Goal: Task Accomplishment & Management: Manage account settings

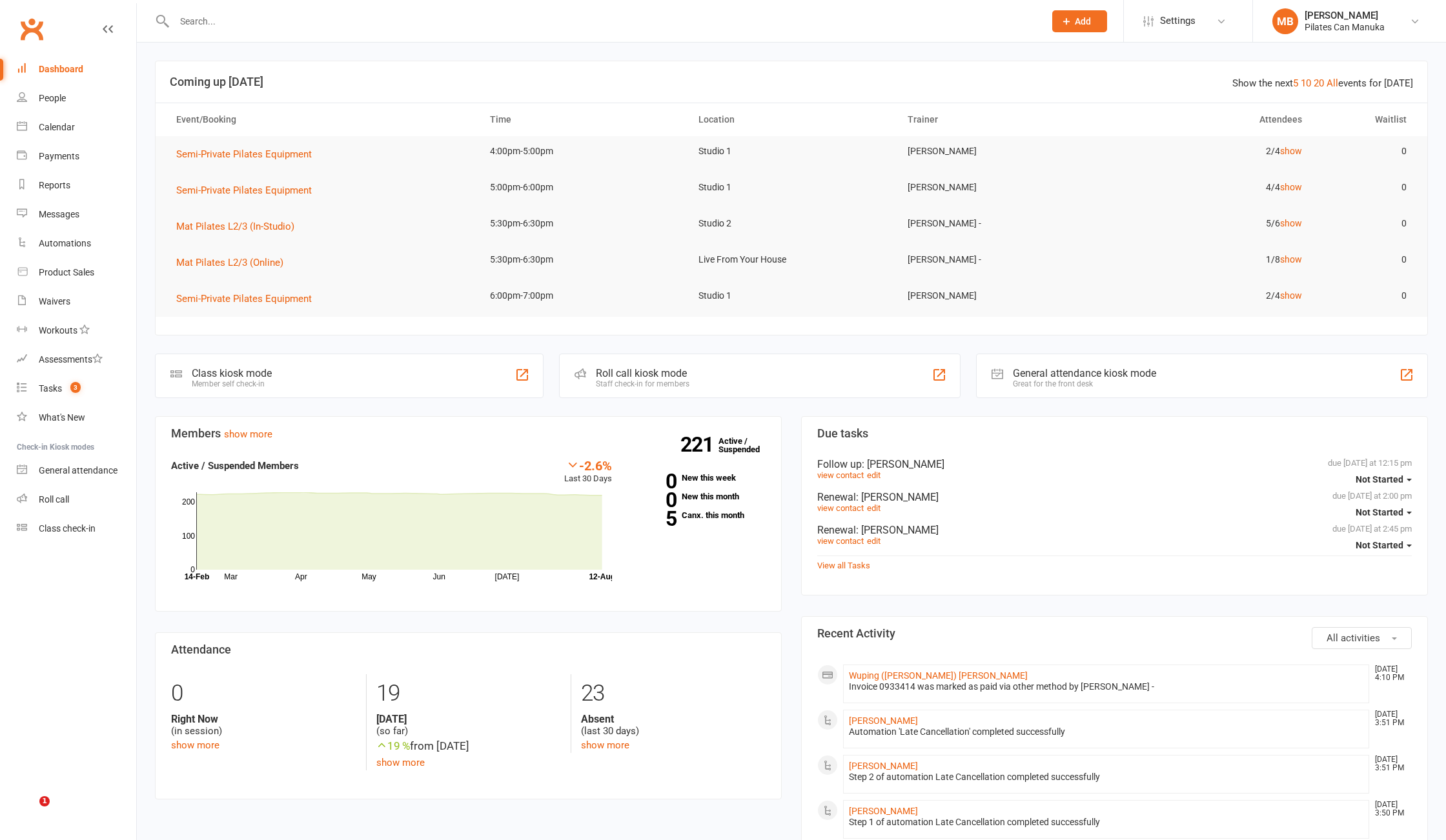
click at [416, 15] on input "text" at bounding box center [603, 21] width 864 height 18
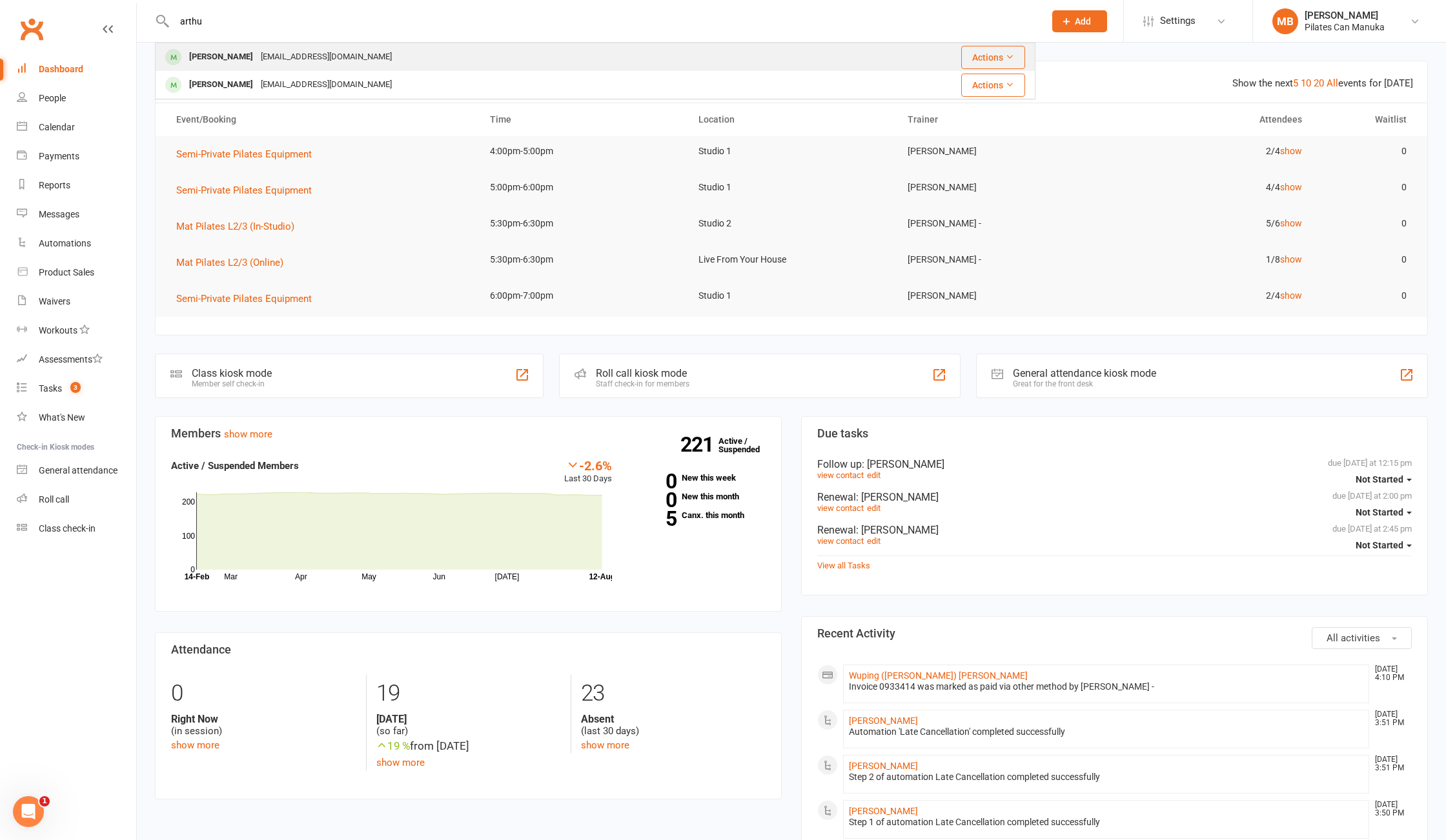
type input "arthu"
click at [400, 55] on div "Arthur Spyrou arthurspyrou@yahoo.com.au" at bounding box center [492, 56] width 674 height 26
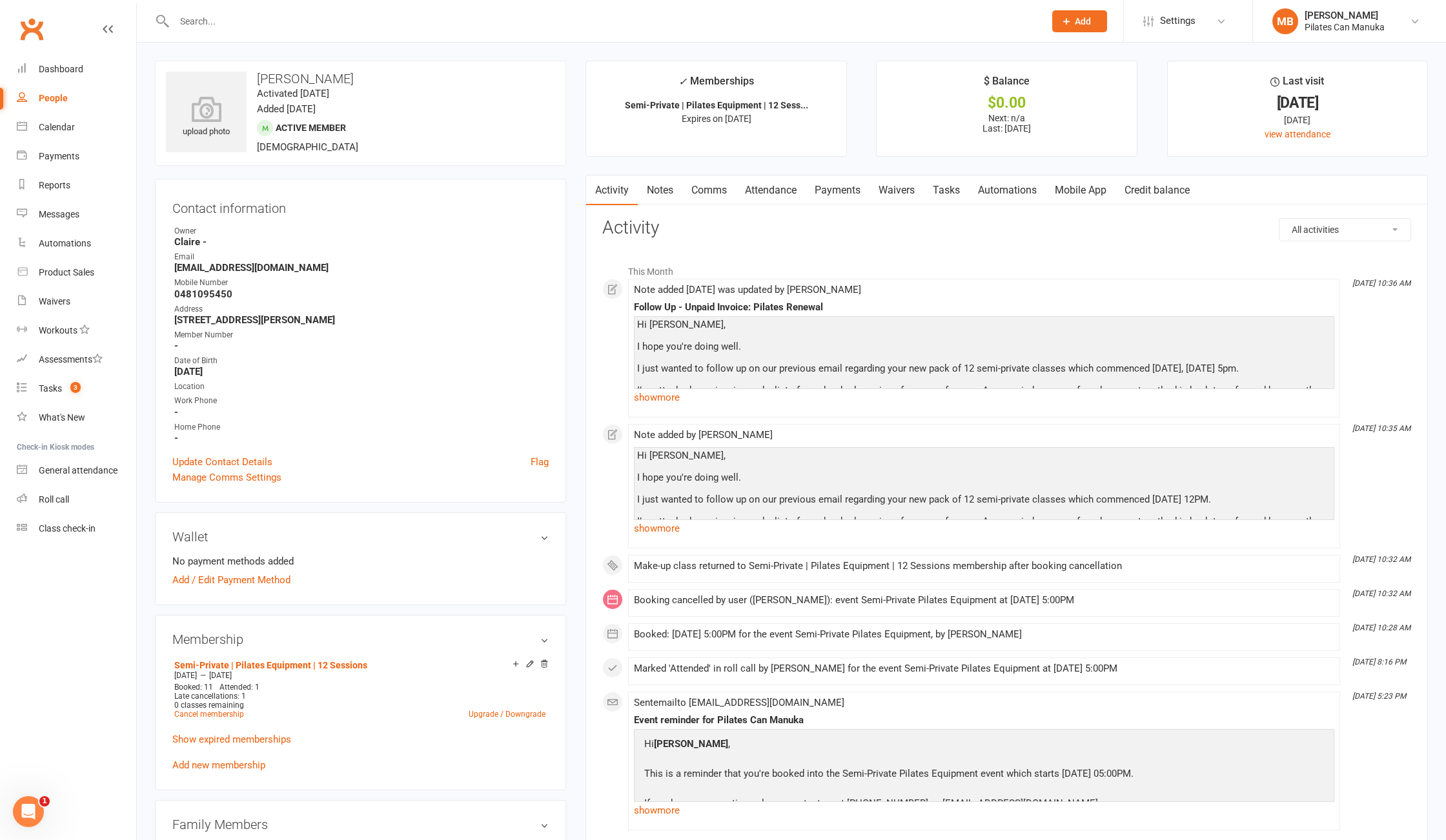
click at [847, 184] on link "Payments" at bounding box center [837, 190] width 64 height 30
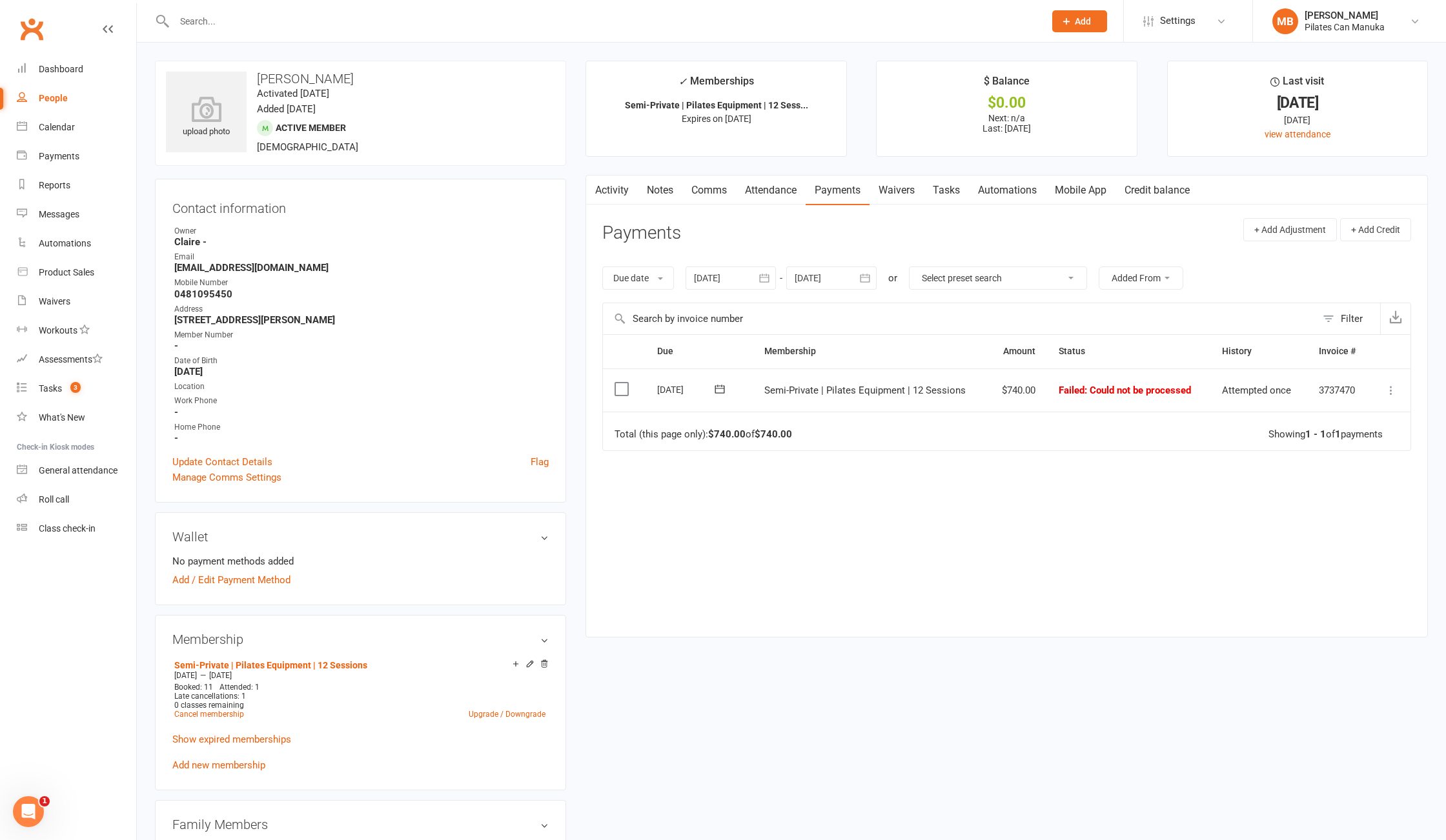
click at [625, 179] on link "Activity" at bounding box center [612, 190] width 51 height 30
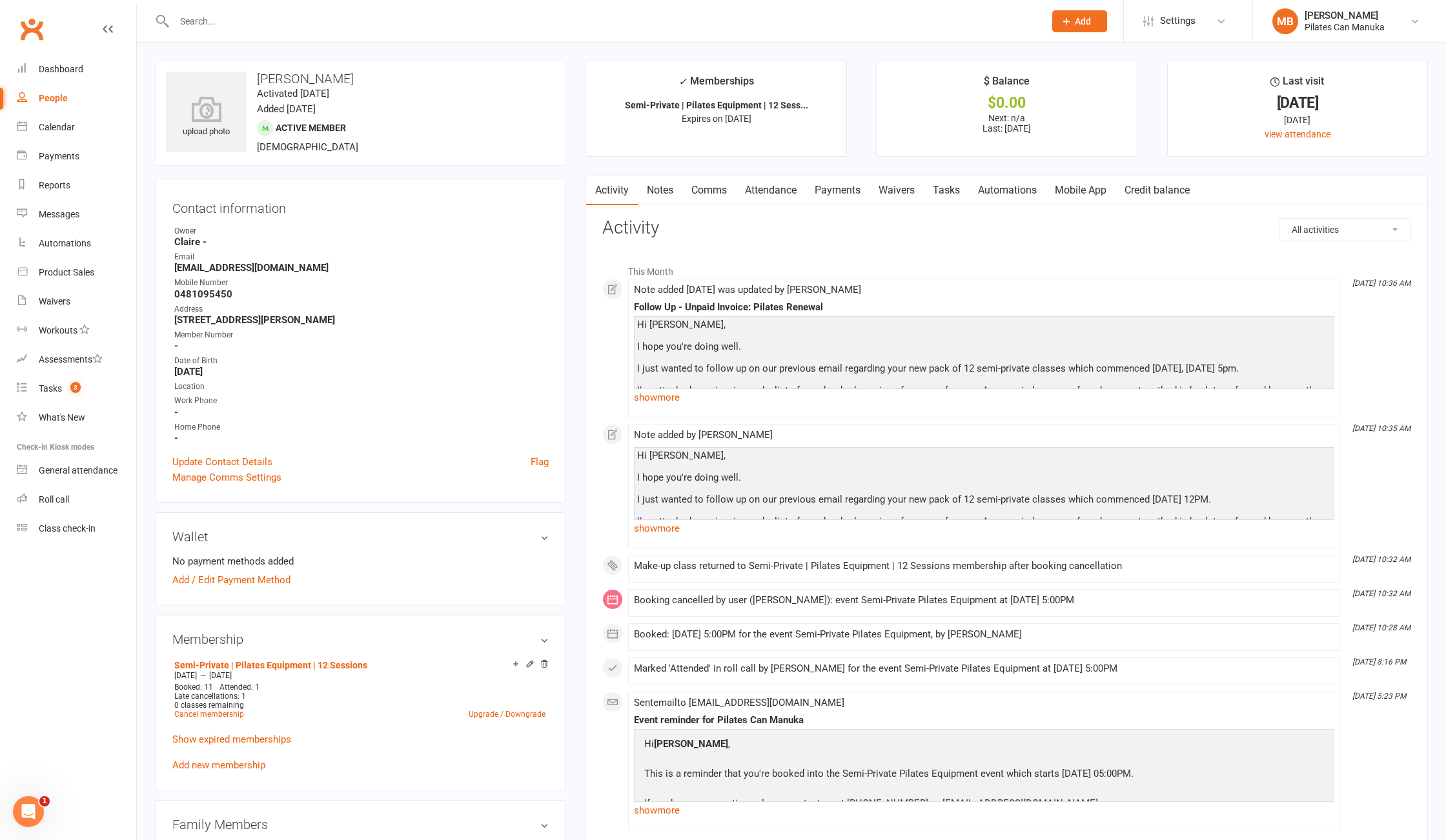
click at [245, 271] on strong "arthurspyrou@yahoo.com.au" at bounding box center [362, 267] width 374 height 12
click at [676, 397] on link "show more" at bounding box center [984, 397] width 701 height 18
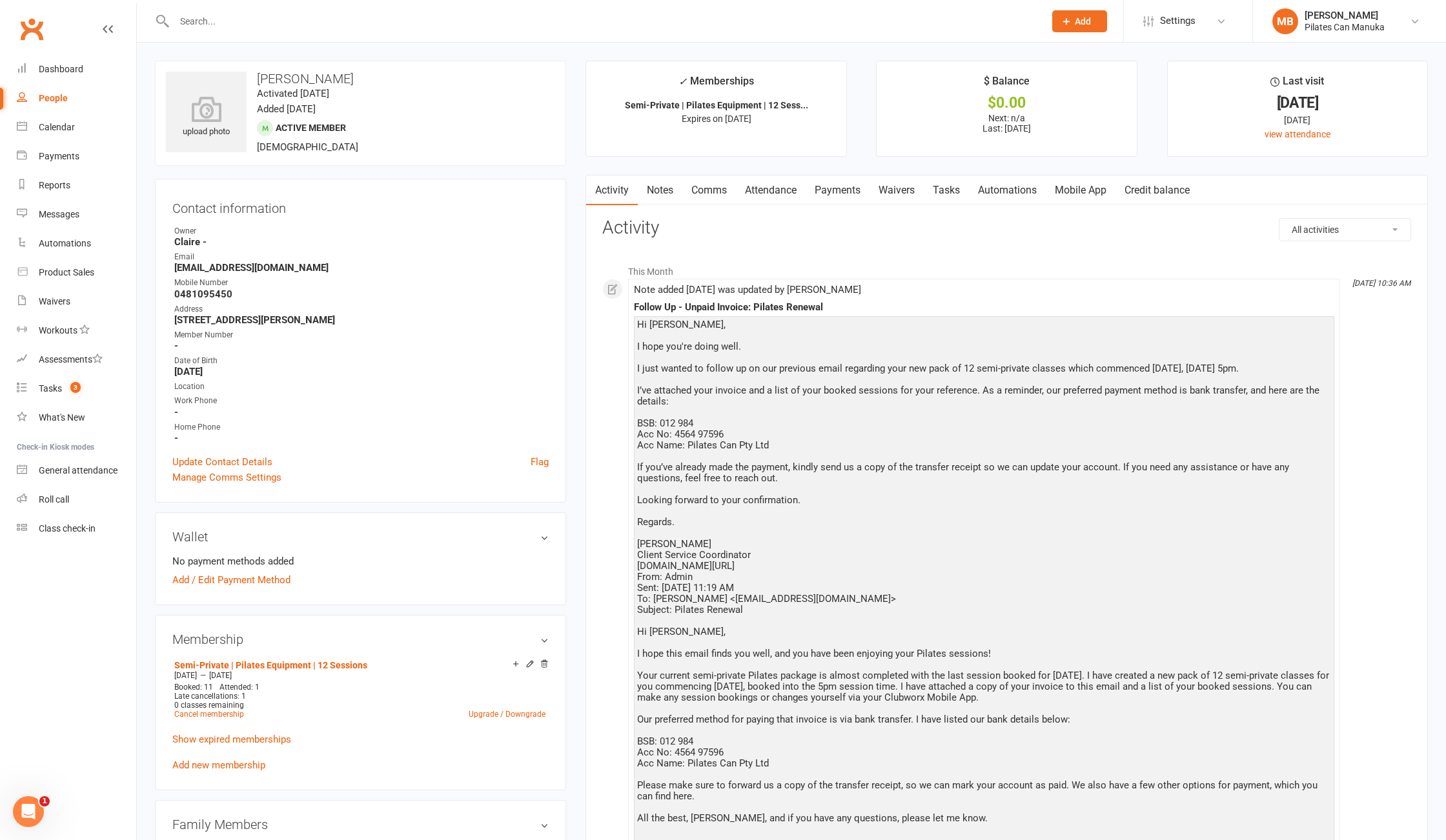
click at [274, 272] on strong "arthurspyrou@yahoo.com.au" at bounding box center [362, 267] width 374 height 12
click at [275, 272] on strong "arthurspyrou@yahoo.com.au" at bounding box center [362, 267] width 374 height 12
copy render-form-field "arthurspyrou@yahoo.com.au"
click at [656, 190] on link "Notes" at bounding box center [660, 190] width 45 height 30
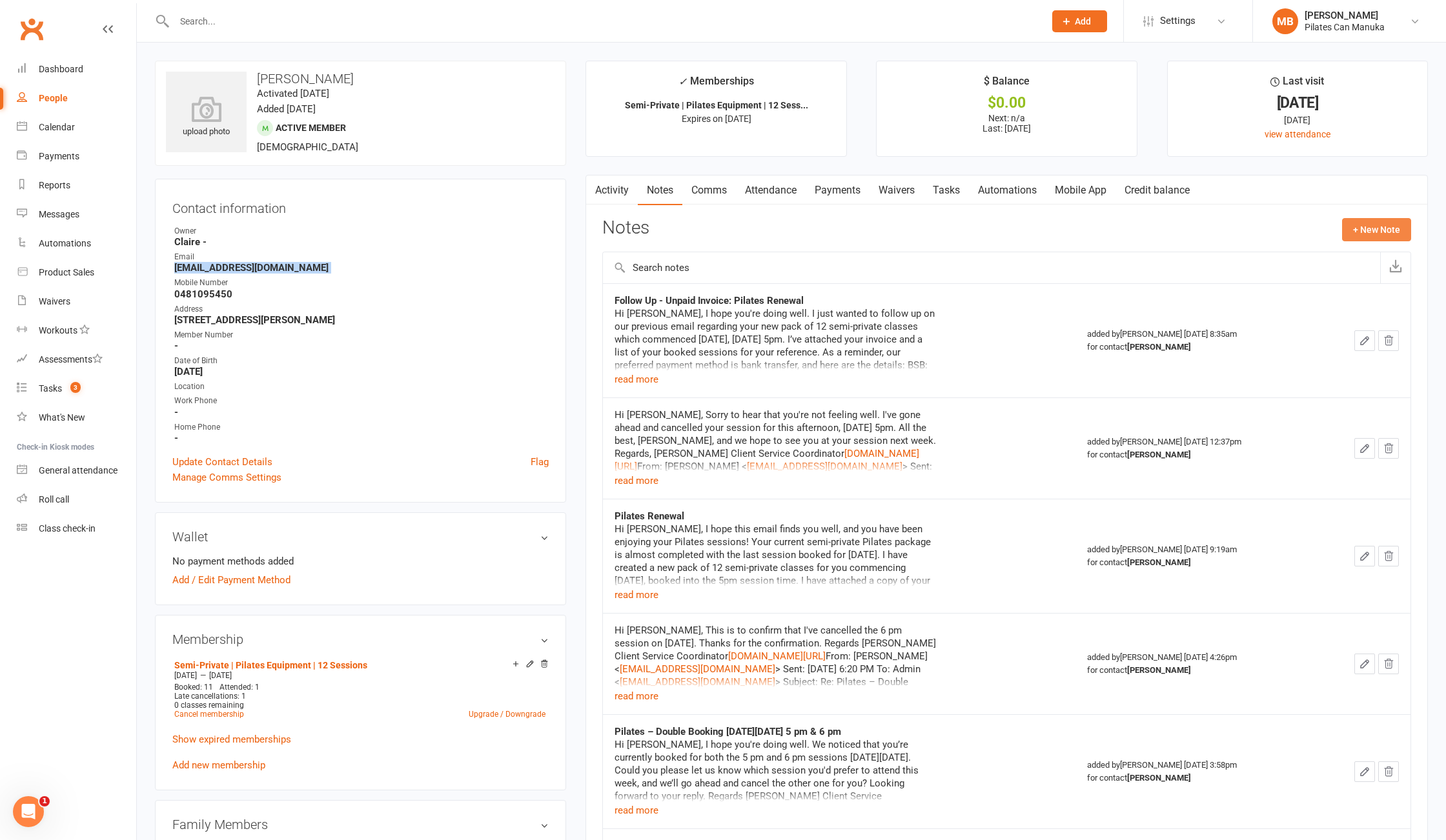
click at [1381, 224] on button "+ New Note" at bounding box center [1376, 230] width 69 height 23
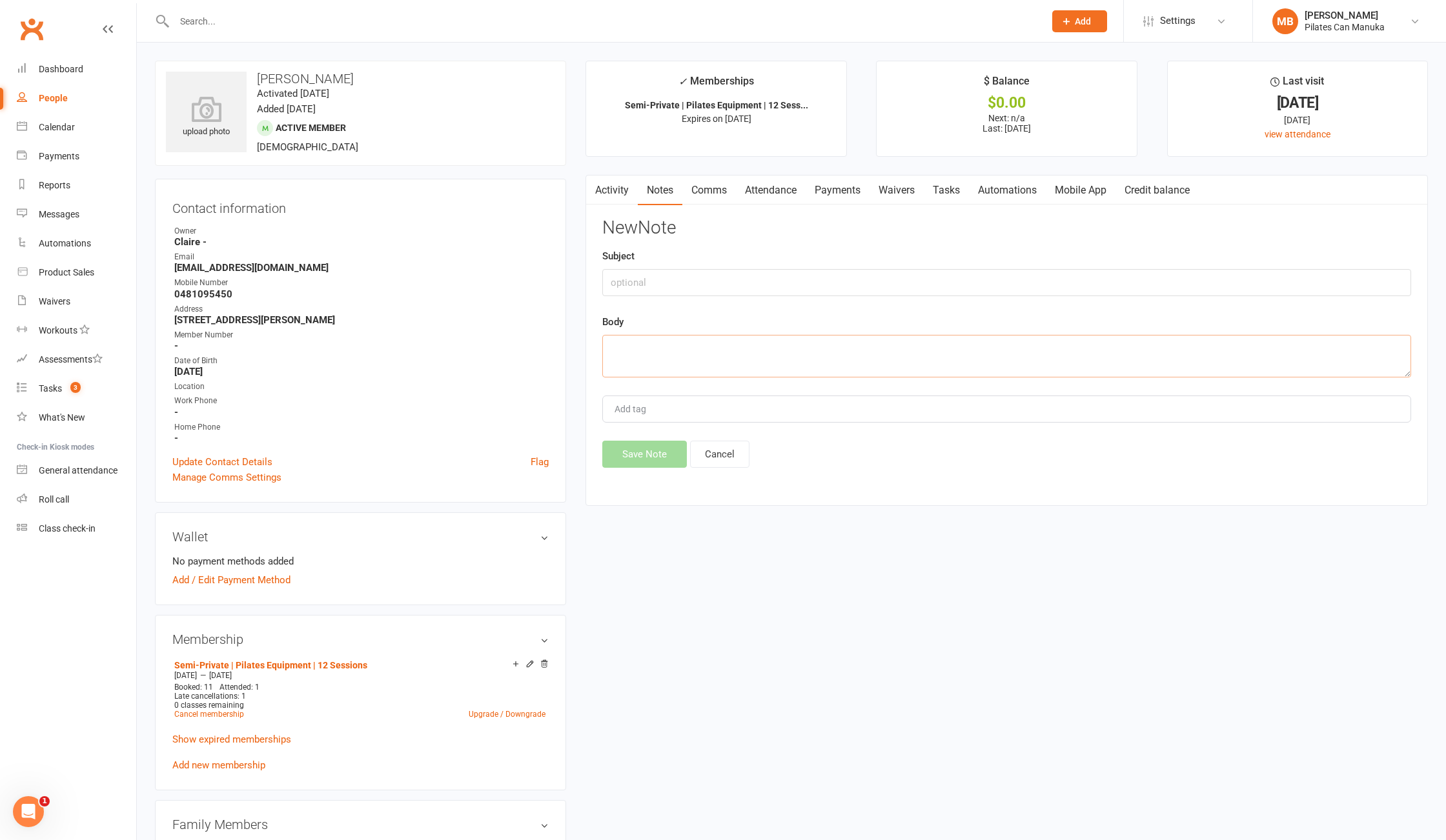
click at [662, 344] on textarea at bounding box center [1006, 357] width 809 height 43
paste textarea "Hi Arthur, I hope you're doing well. I just wanted to follow up on our previous…"
type textarea "Hi Arthur, I hope you're doing well. I just wanted to follow up on our previous…"
click at [634, 264] on label "Subject" at bounding box center [617, 256] width 32 height 16
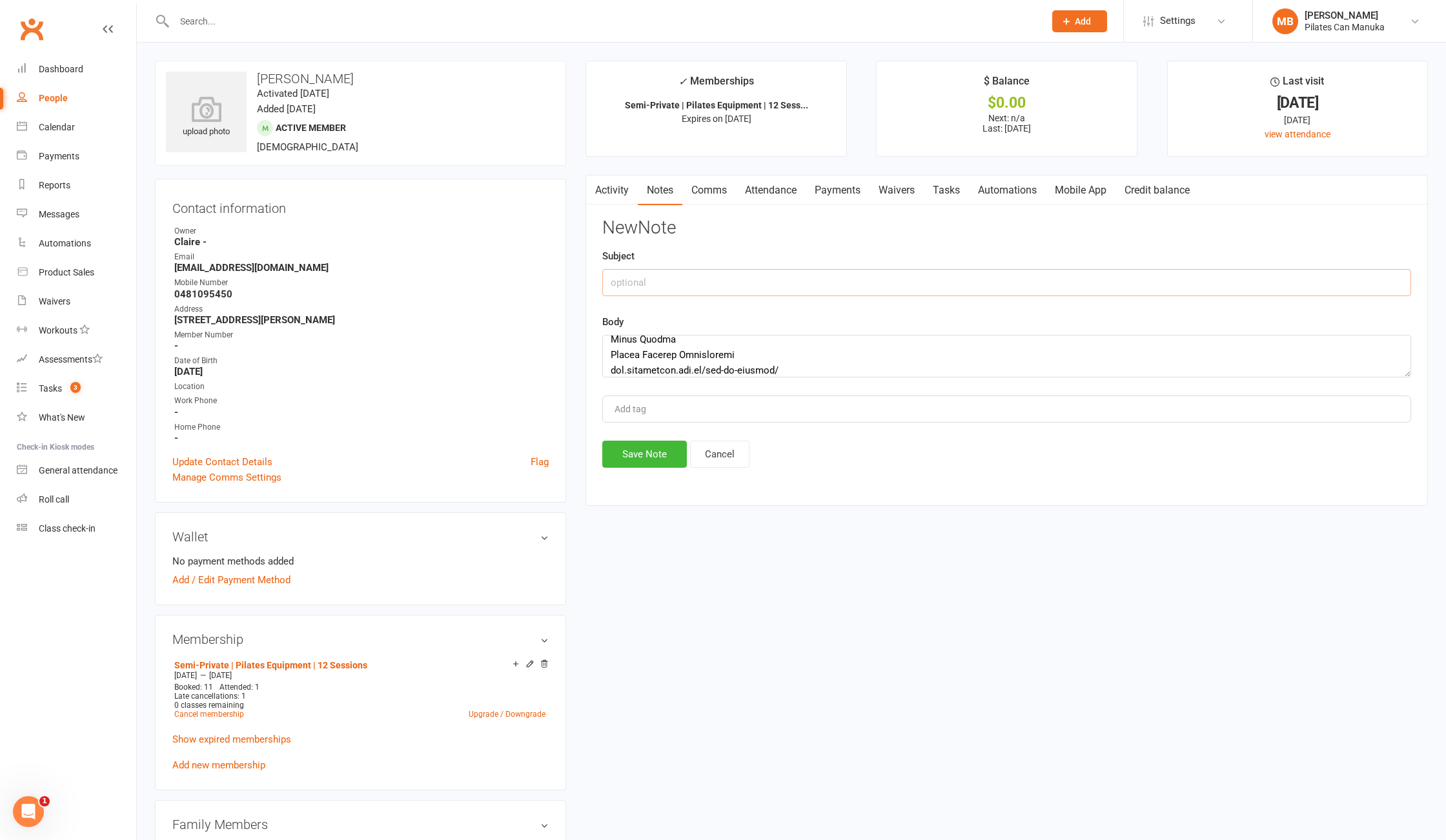
click at [665, 287] on input "text" at bounding box center [1006, 283] width 809 height 27
paste input "Follow Up - Unpaid Invoice: Pilates Renewal"
type input "Follow Up - Unpaid Invoice: Pilates Renewal"
click at [636, 454] on button "Save Note" at bounding box center [644, 454] width 84 height 27
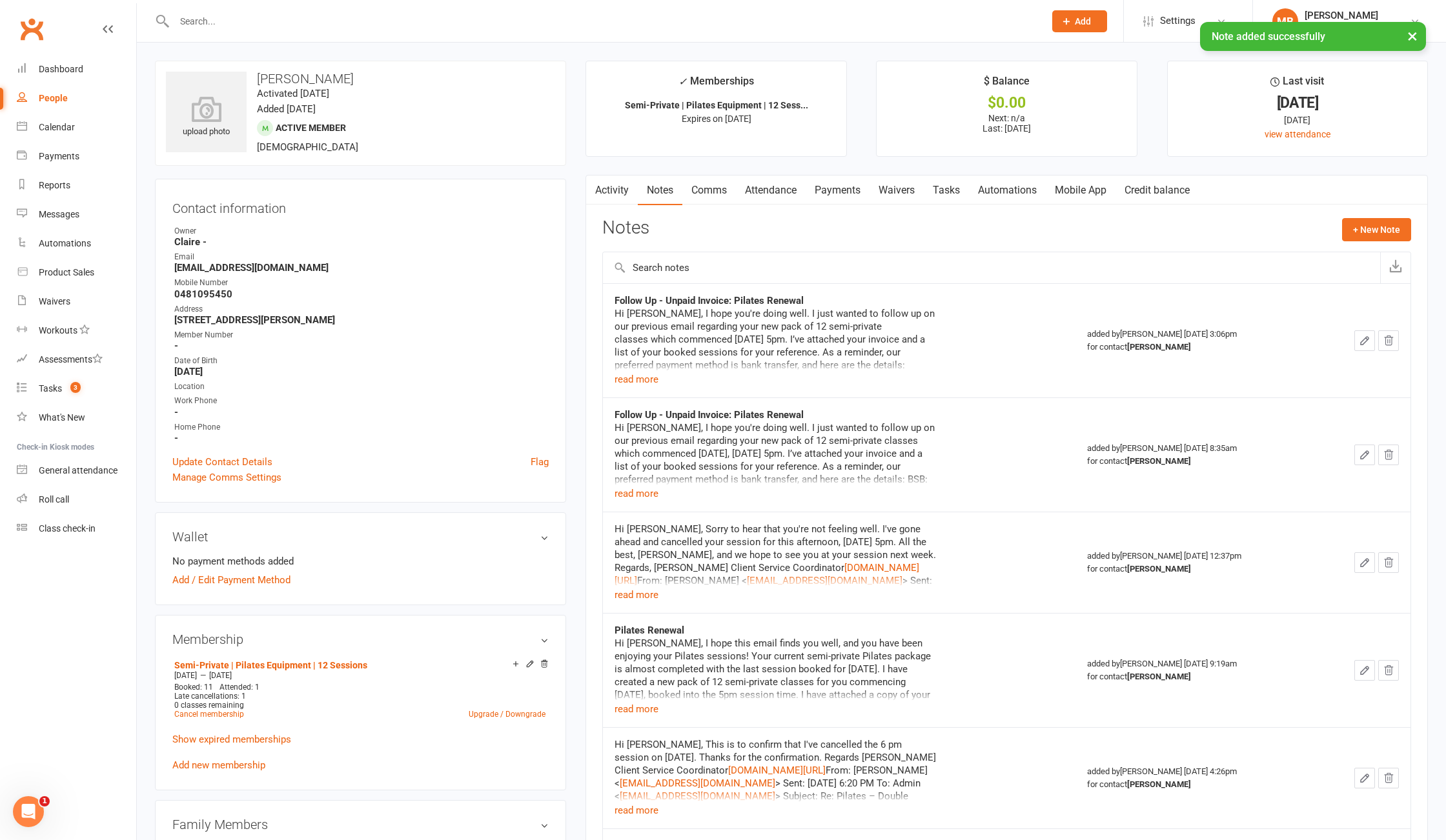
click at [215, 262] on strong "arthurspyrou@yahoo.com.au" at bounding box center [362, 267] width 374 height 12
copy render-form-field "arthurspyrou@yahoo.com.au"
click at [434, 267] on strong "arthurspyrou@yahoo.com.au" at bounding box center [362, 267] width 374 height 12
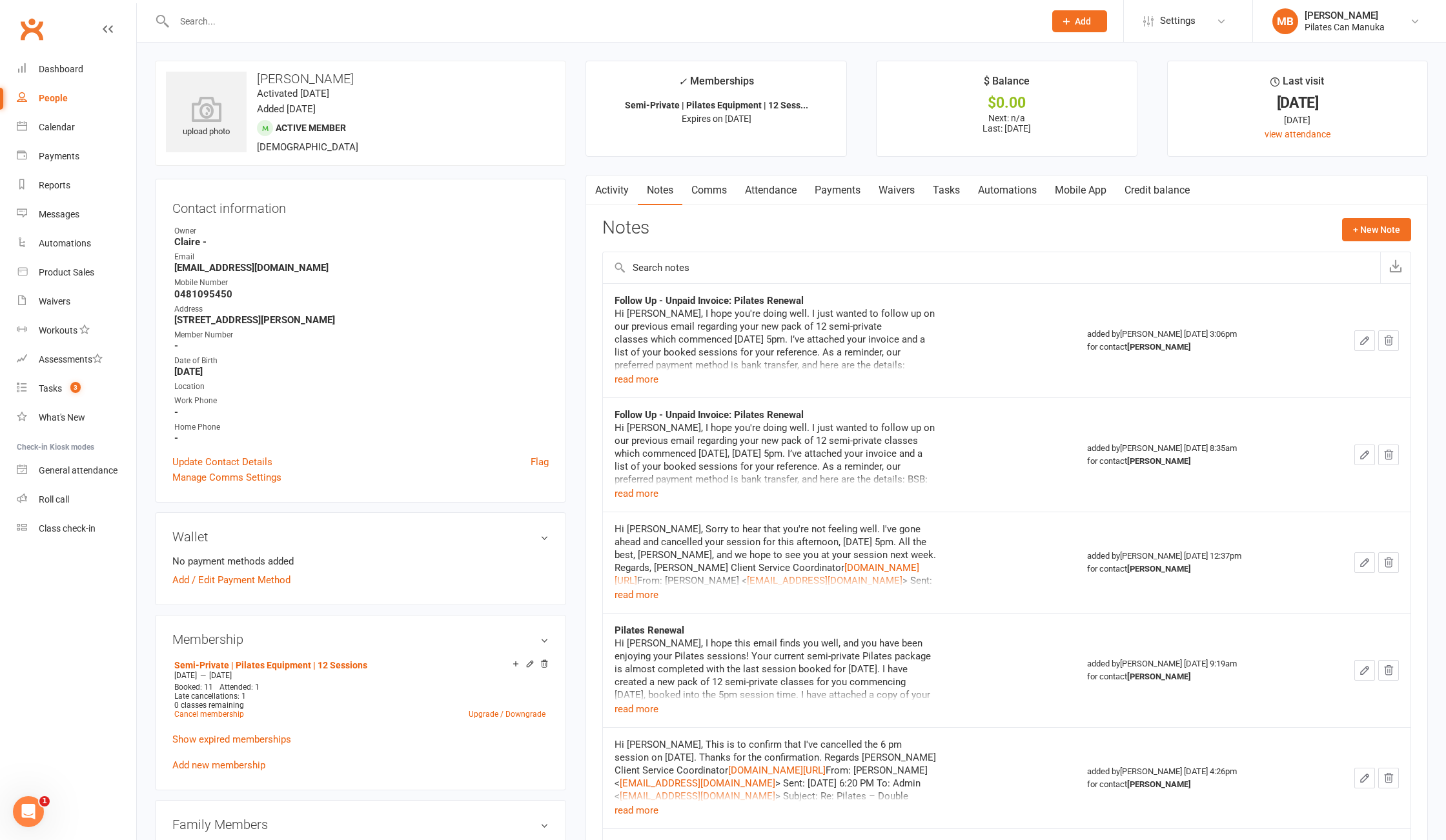
click at [395, 26] on input "text" at bounding box center [603, 21] width 864 height 18
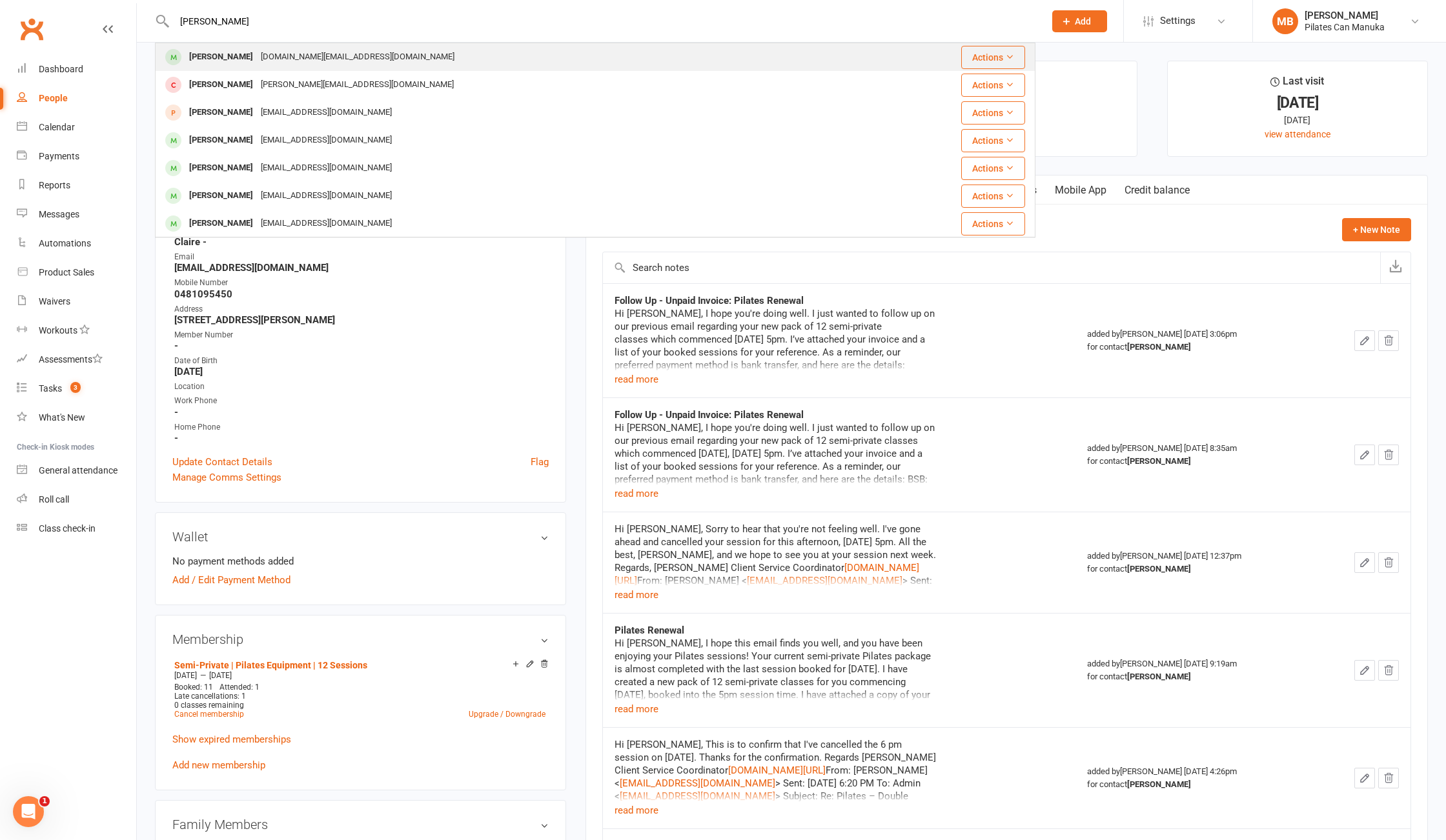
type input "alexandra"
click at [393, 55] on div "Alexandra Kellar Peartopia.food@gmail.com" at bounding box center [510, 56] width 707 height 26
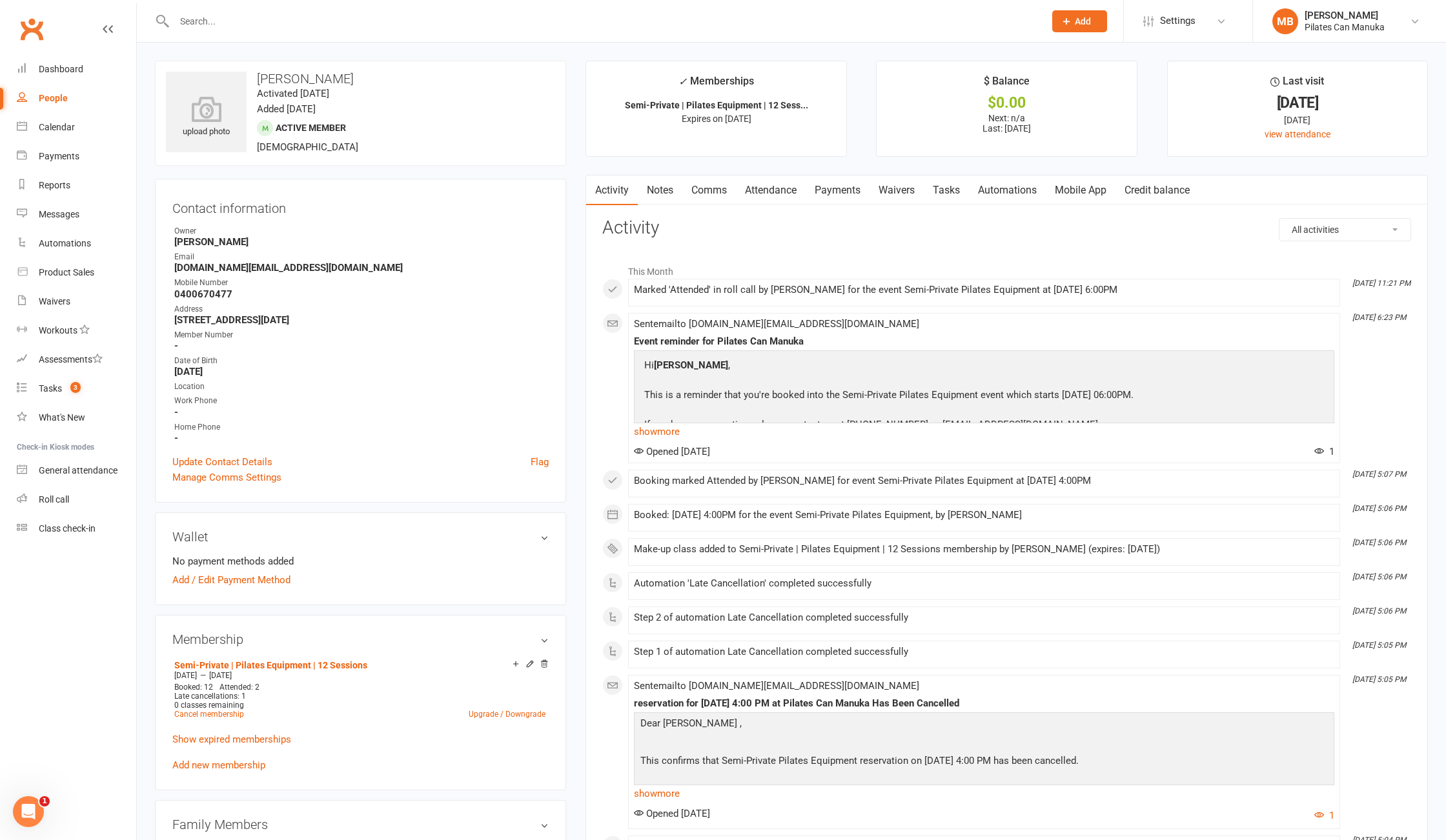
click at [663, 190] on link "Notes" at bounding box center [660, 190] width 45 height 30
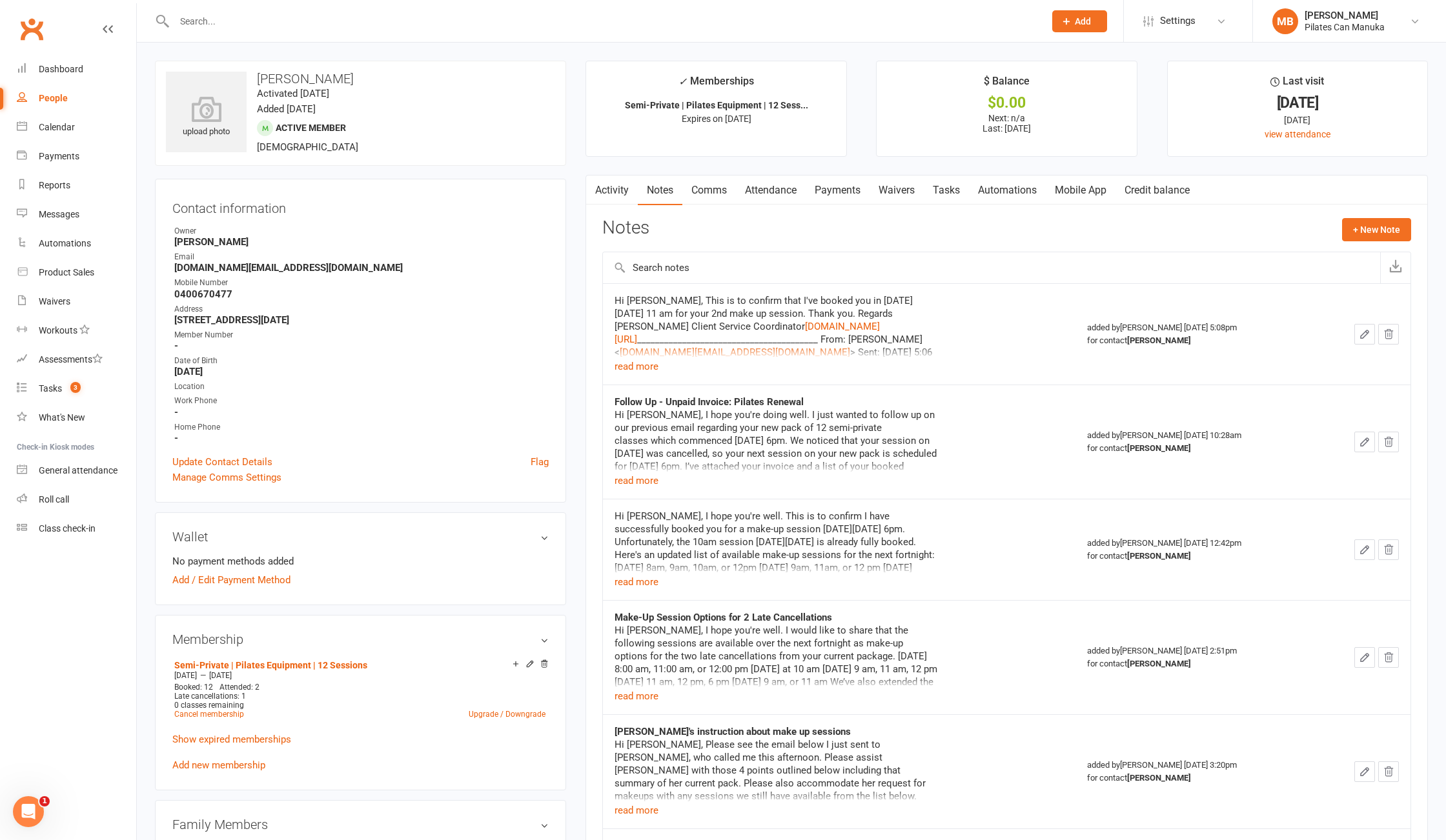
click at [260, 273] on strong "Peartopia.food@gmail.com" at bounding box center [362, 267] width 374 height 12
click at [260, 272] on strong "Peartopia.food@gmail.com" at bounding box center [362, 267] width 374 height 12
click at [254, 269] on strong "Peartopia.food@gmail.com" at bounding box center [362, 267] width 374 height 12
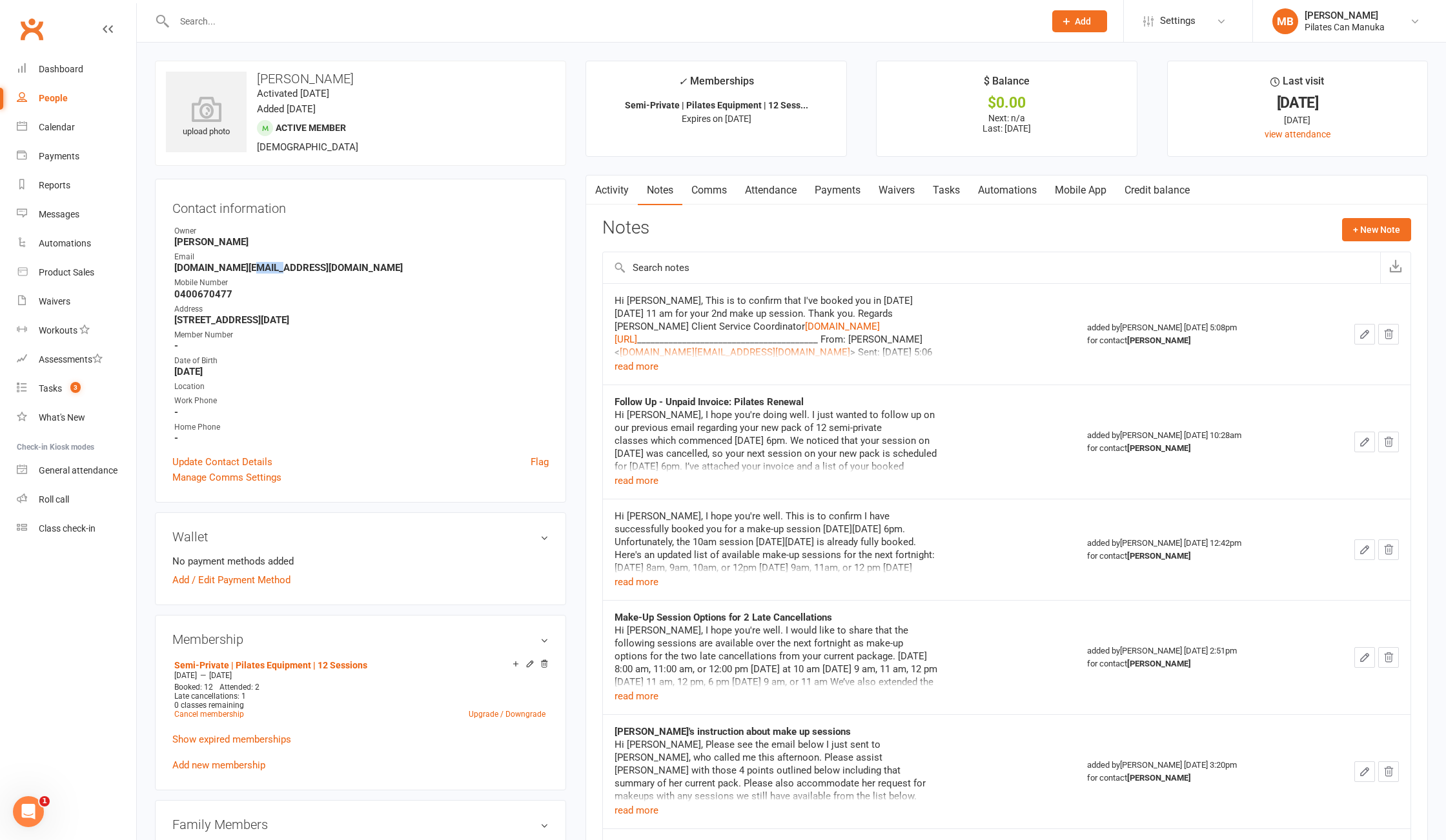
click at [254, 269] on strong "Peartopia.food@gmail.com" at bounding box center [362, 267] width 374 height 12
click at [343, 604] on div "Wallet No payment methods added Add / Edit Payment Method" at bounding box center [361, 559] width 411 height 93
click at [341, 665] on link "Semi-Private | Pilates Equipment | 12 Sessions" at bounding box center [270, 665] width 193 height 11
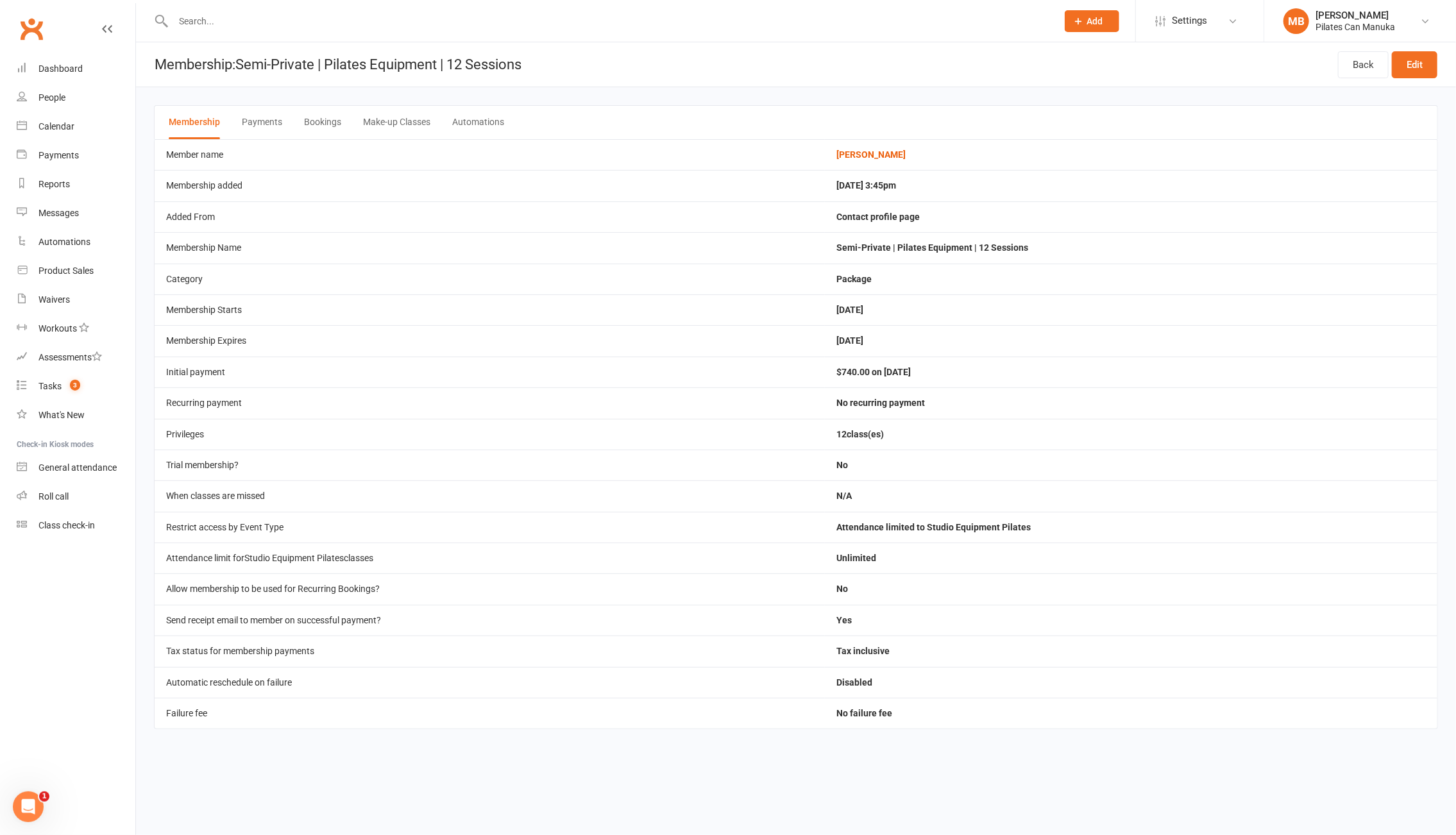
click at [331, 120] on button "Bookings" at bounding box center [323, 122] width 38 height 34
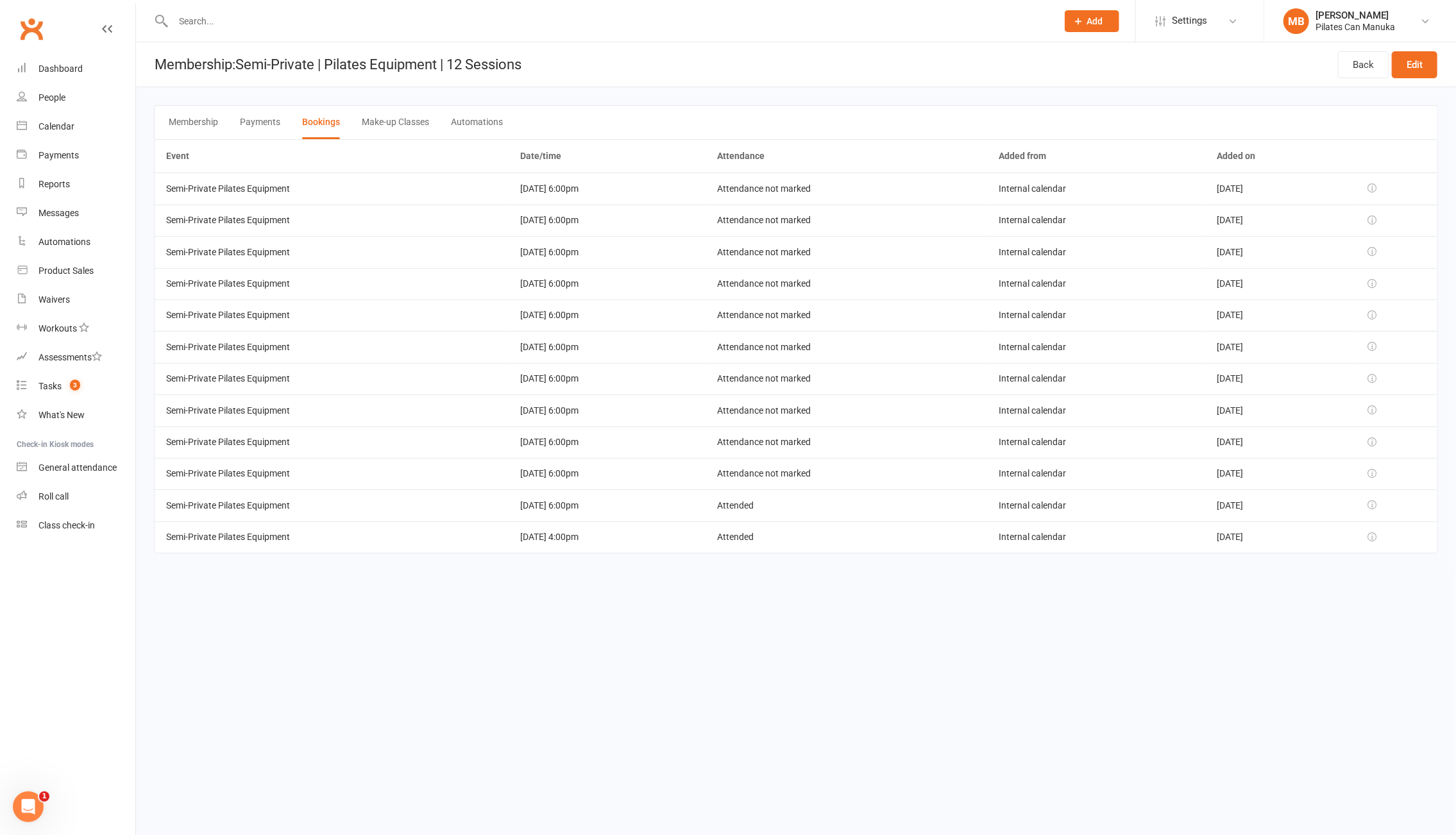
click at [449, 589] on html "Prospect Member Non-attending contact Class / event Appointment Task Add Settin…" at bounding box center [728, 295] width 1456 height 589
click at [779, 589] on html "Prospect Member Non-attending contact Class / event Appointment Task Add Settin…" at bounding box center [728, 295] width 1456 height 589
click at [859, 589] on html "Prospect Member Non-attending contact Class / event Appointment Task Add Settin…" at bounding box center [728, 295] width 1456 height 589
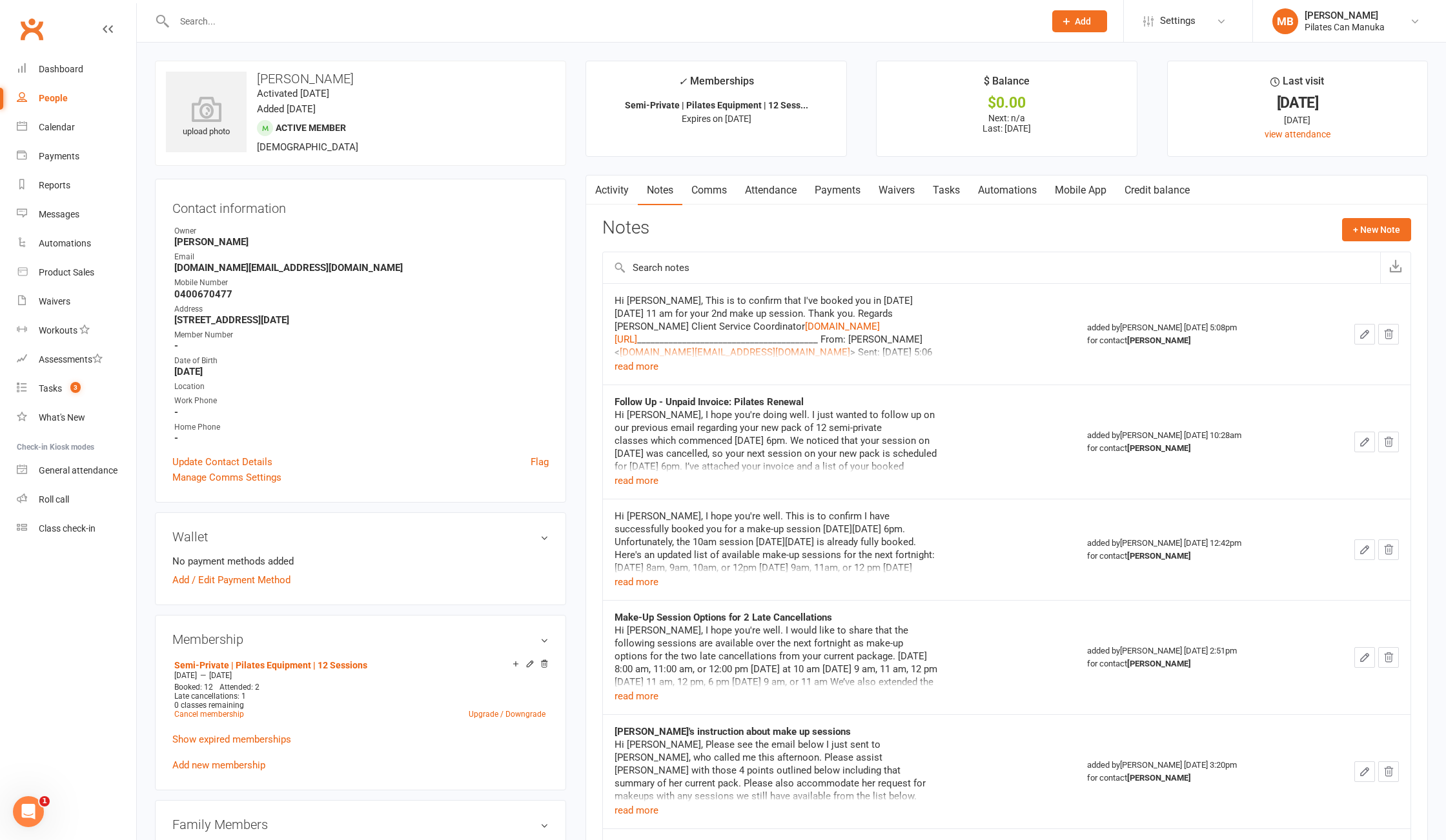
click at [842, 191] on link "Payments" at bounding box center [837, 190] width 64 height 30
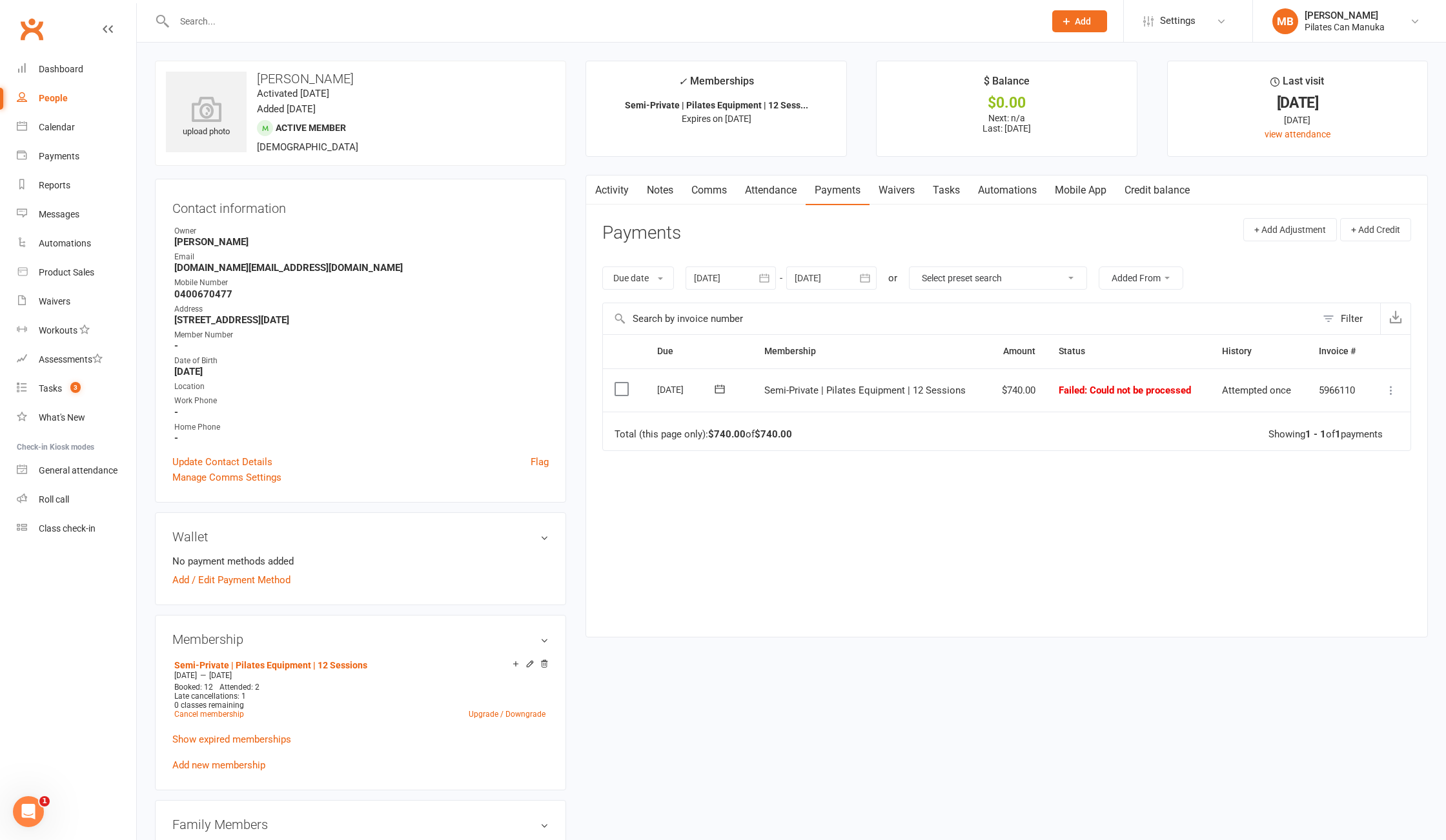
click at [1229, 601] on div "Due Contact Membership Amount Status History Invoice # Select this 31 Jul 2025 …" at bounding box center [1006, 476] width 809 height 283
click at [255, 264] on strong "Peartopia.food@gmail.com" at bounding box center [362, 267] width 374 height 12
copy render-form-field "Peartopia.food@gmail.com"
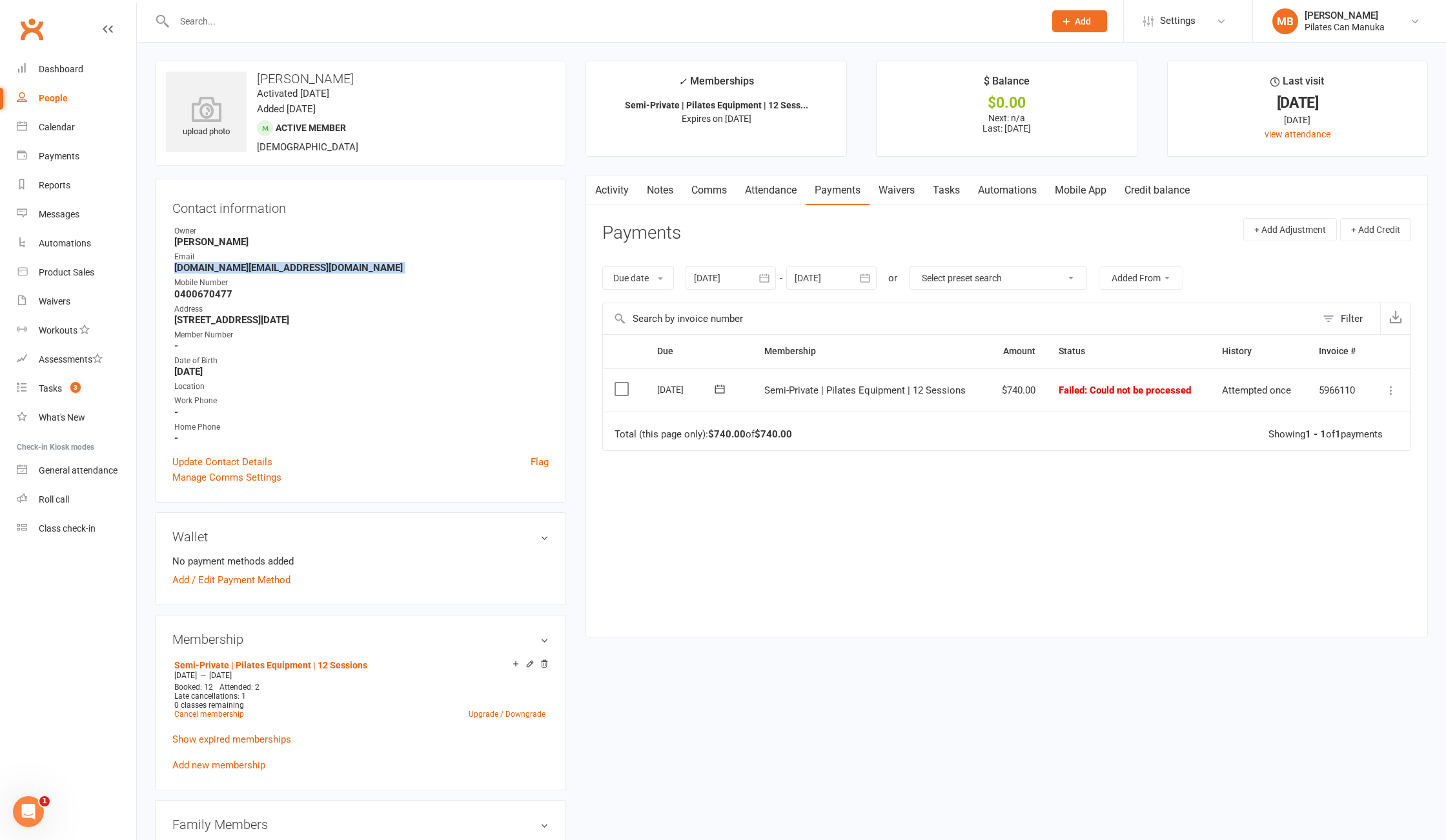
click at [664, 189] on link "Notes" at bounding box center [660, 190] width 45 height 30
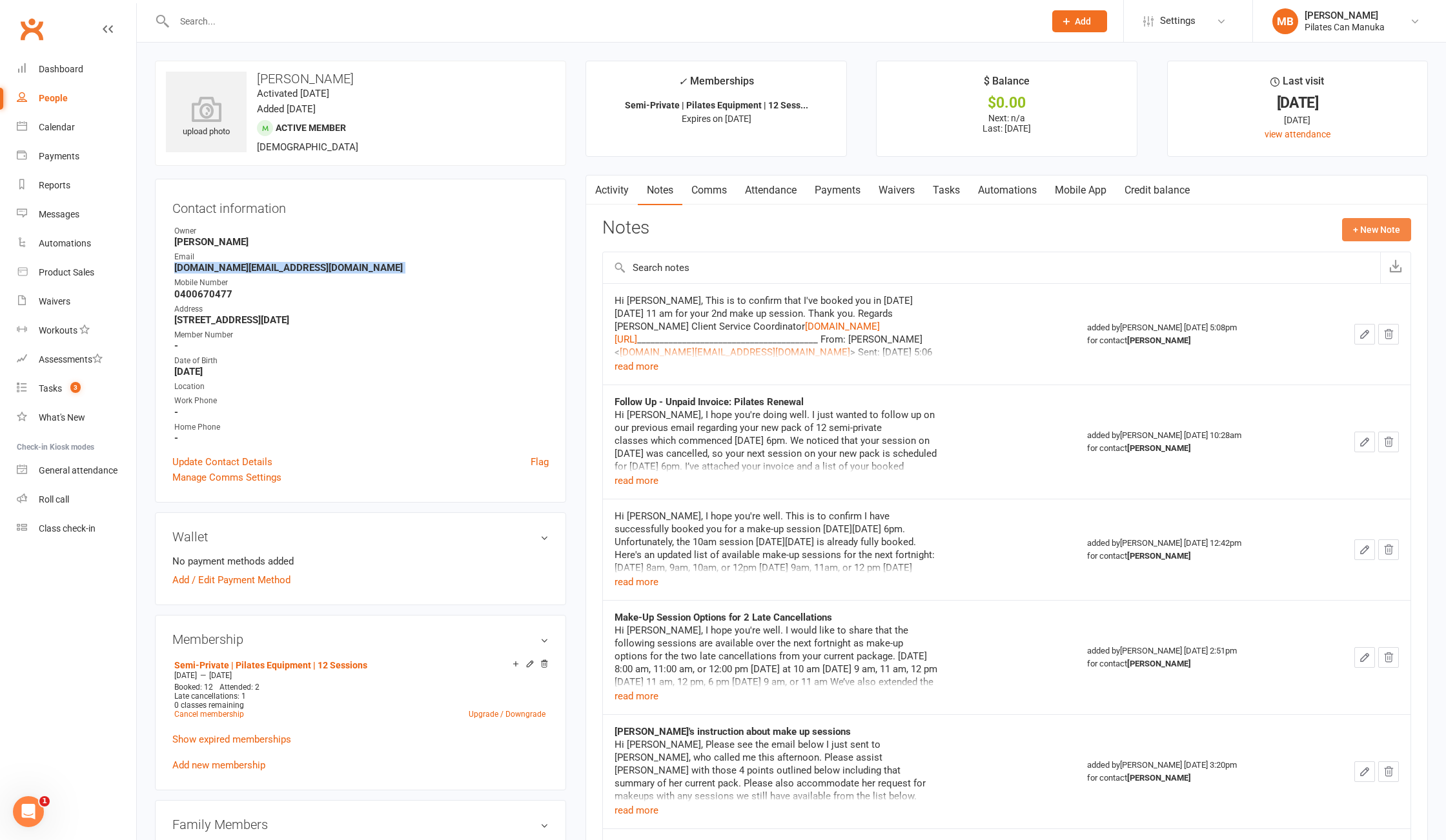
click at [1368, 233] on button "+ New Note" at bounding box center [1376, 230] width 69 height 23
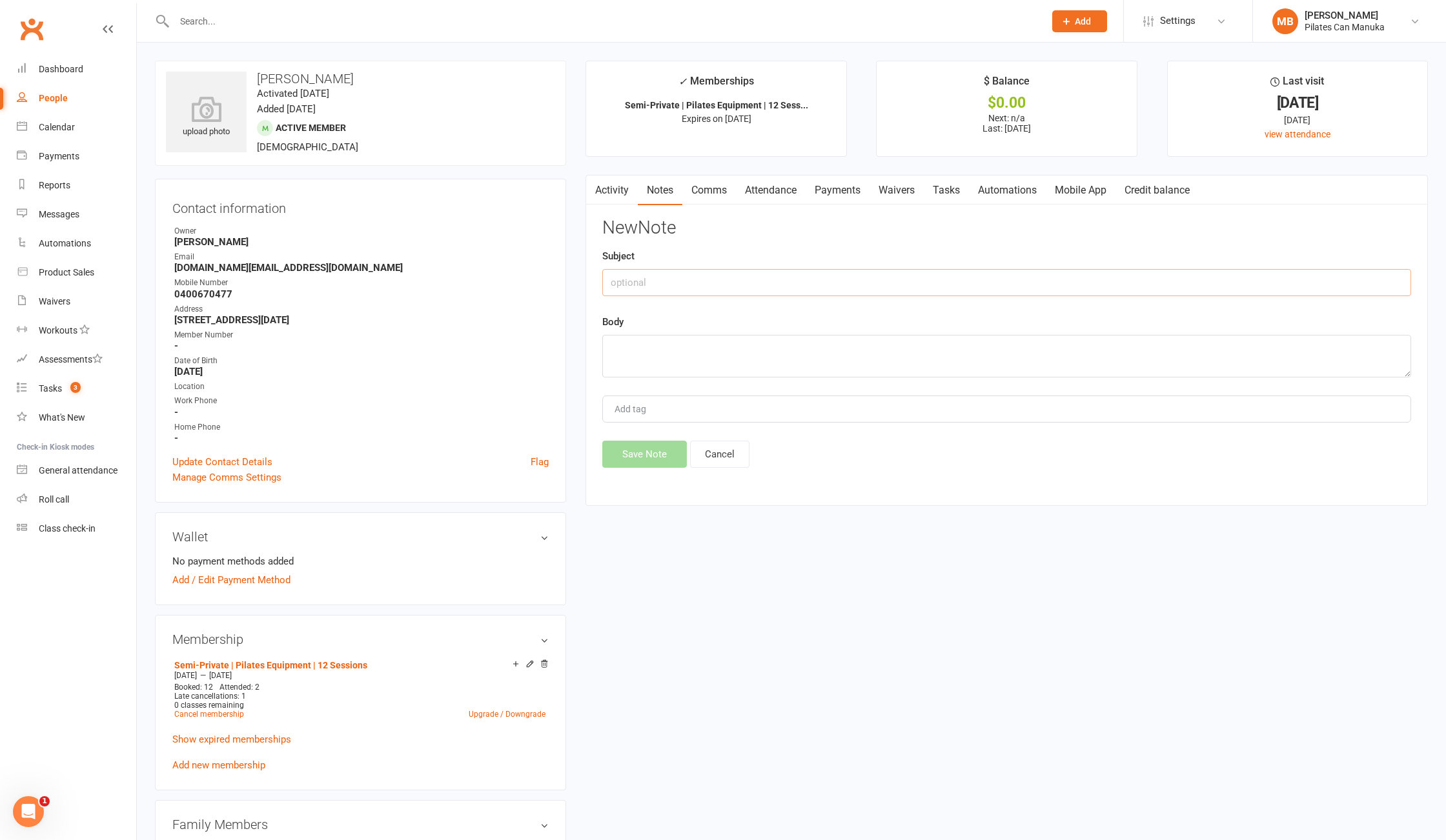
click at [778, 271] on input "text" at bounding box center [1006, 283] width 809 height 27
paste input "Follow Up - Unpaid Invoice: Pilates Renewal"
type input "Follow Up - Unpaid Invoice: Pilates Renewal"
click at [693, 339] on textarea at bounding box center [1006, 357] width 809 height 43
paste textarea "Hi Alexandra, I hope you're doing well. I just wanted to follow up on our previ…"
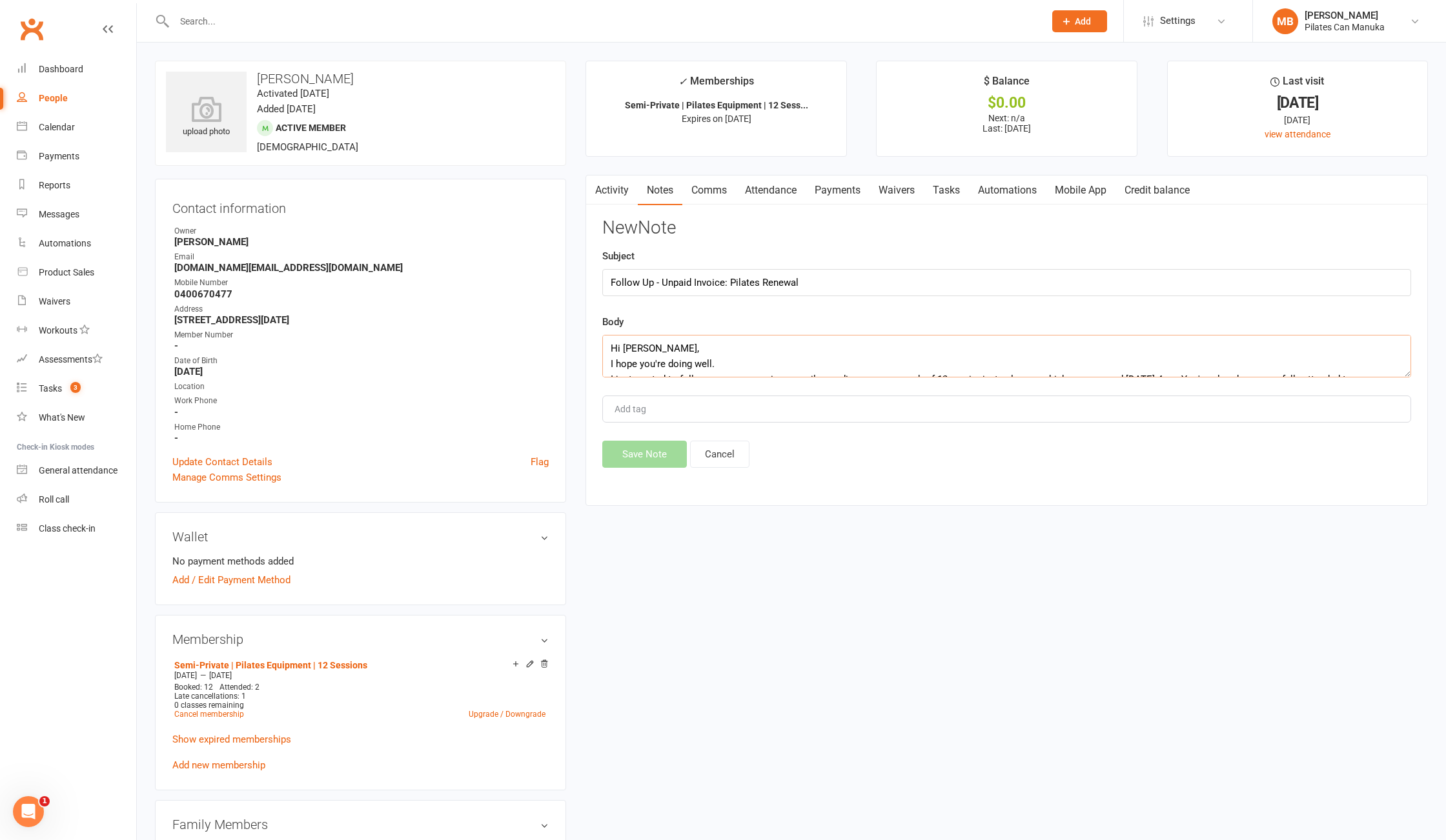
scroll to position [210, 0]
type textarea "Hi Alexandra, I hope you're doing well. I just wanted to follow up on our previ…"
click at [656, 465] on button "Save Note" at bounding box center [644, 454] width 84 height 27
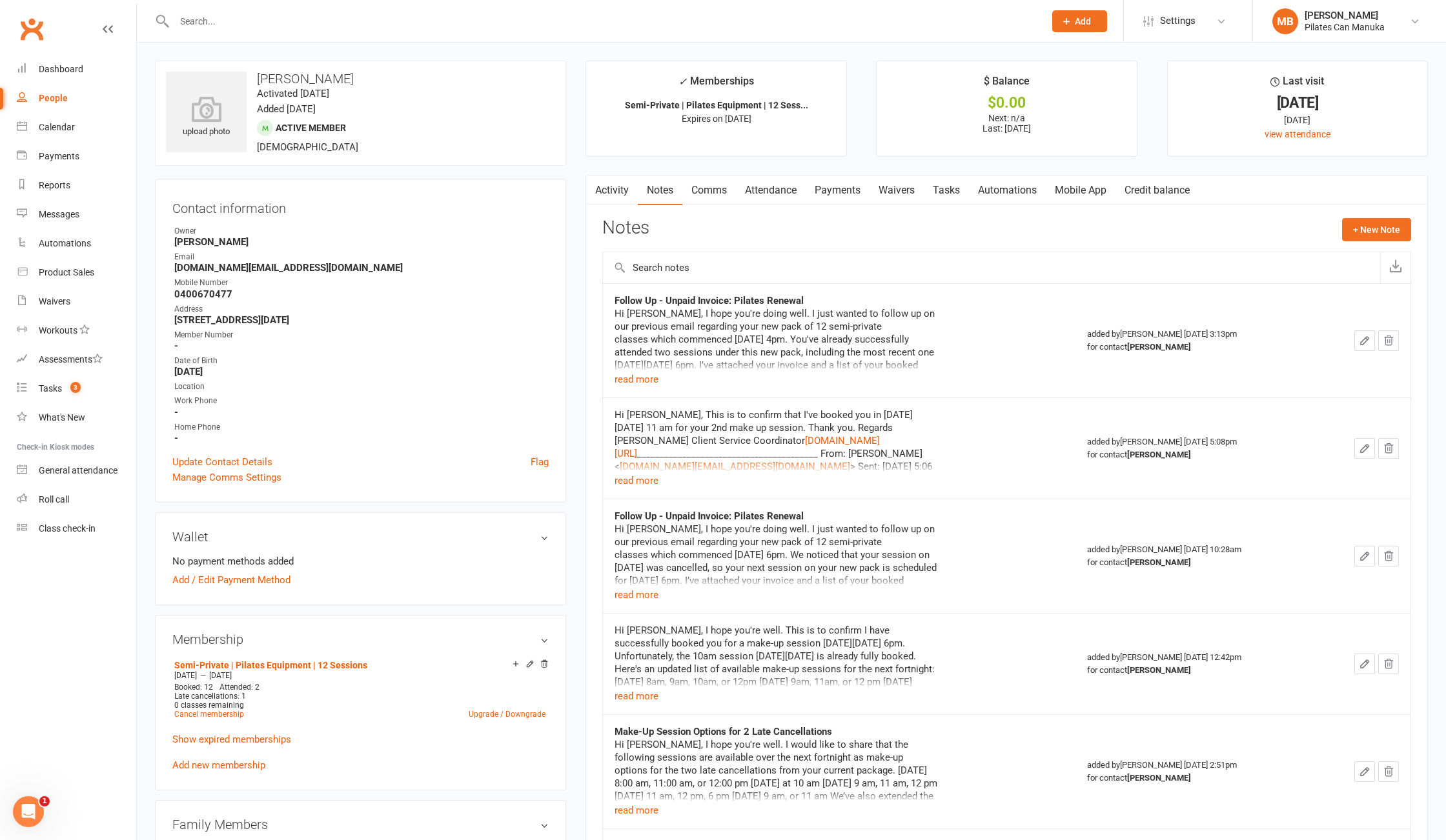
click at [417, 18] on input "text" at bounding box center [603, 21] width 864 height 18
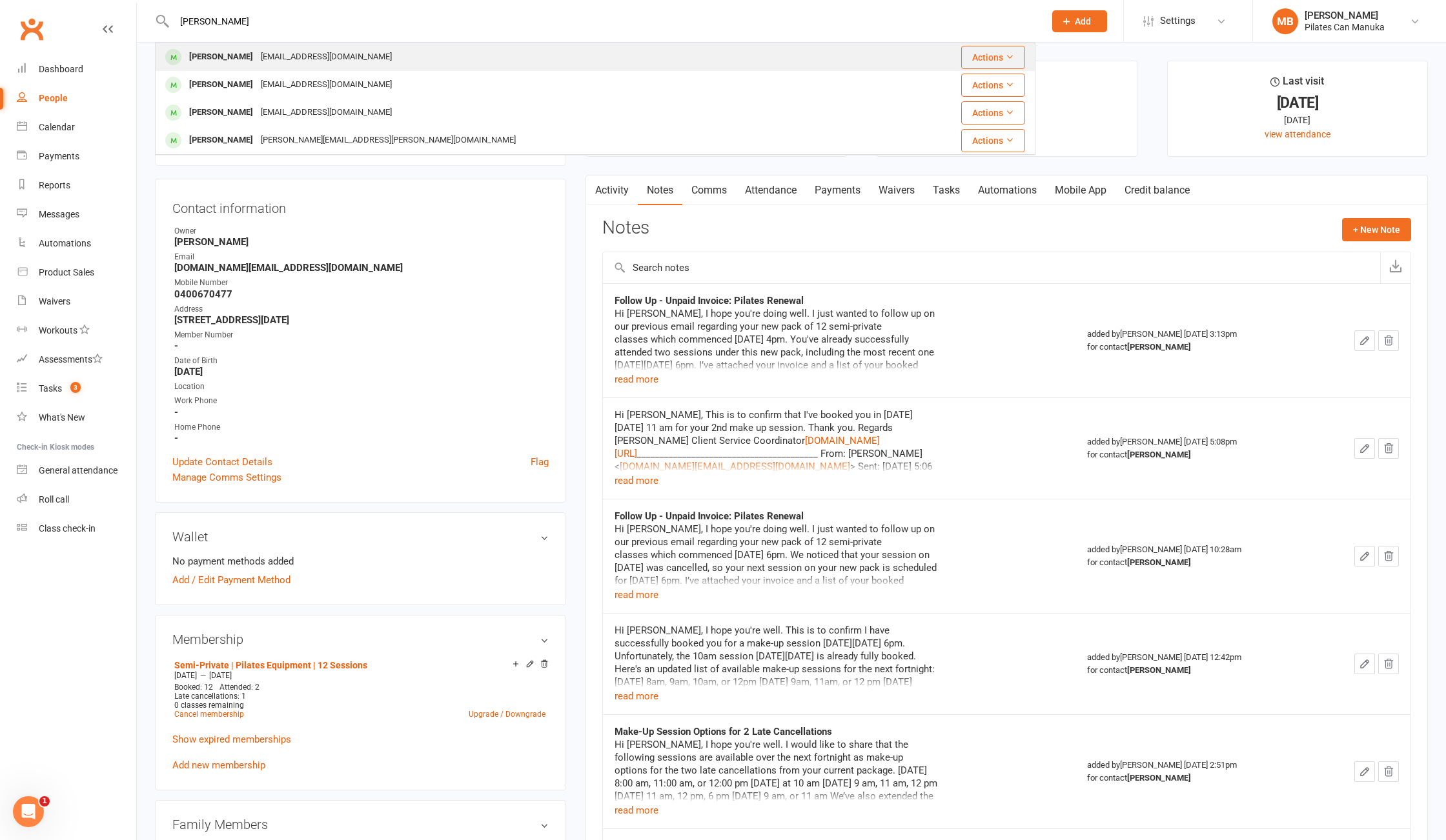
type input "werner"
click at [396, 53] on div "Stephanie Werner steph_in_iran@hotmail.com" at bounding box center [521, 56] width 731 height 26
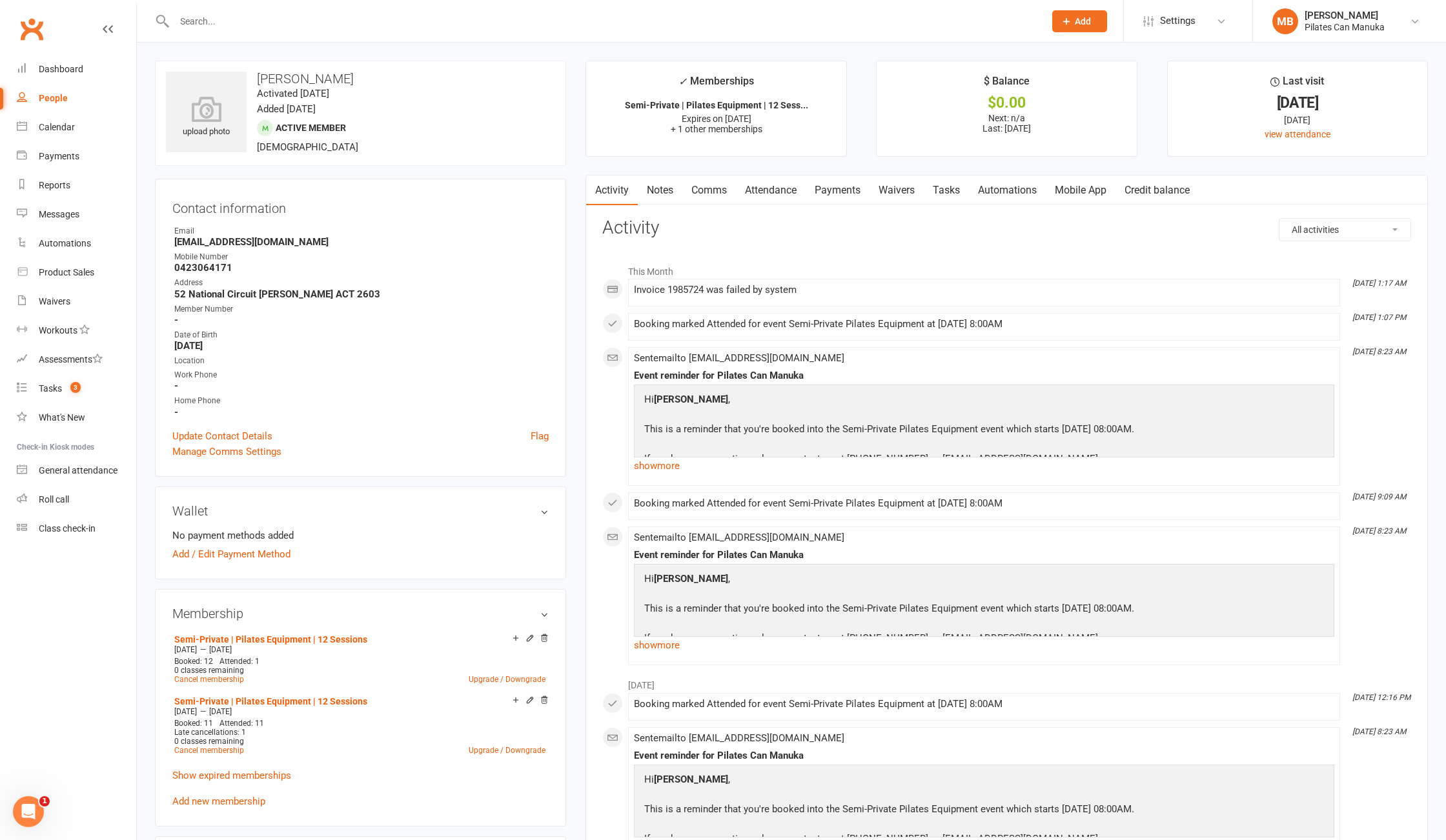
click at [240, 240] on strong "steph_in_iran@hotmail.com" at bounding box center [362, 242] width 374 height 12
copy render-form-field "steph_in_iran@hotmail.com"
click at [321, 638] on link "Semi-Private | Pilates Equipment | 12 Sessions" at bounding box center [270, 639] width 193 height 11
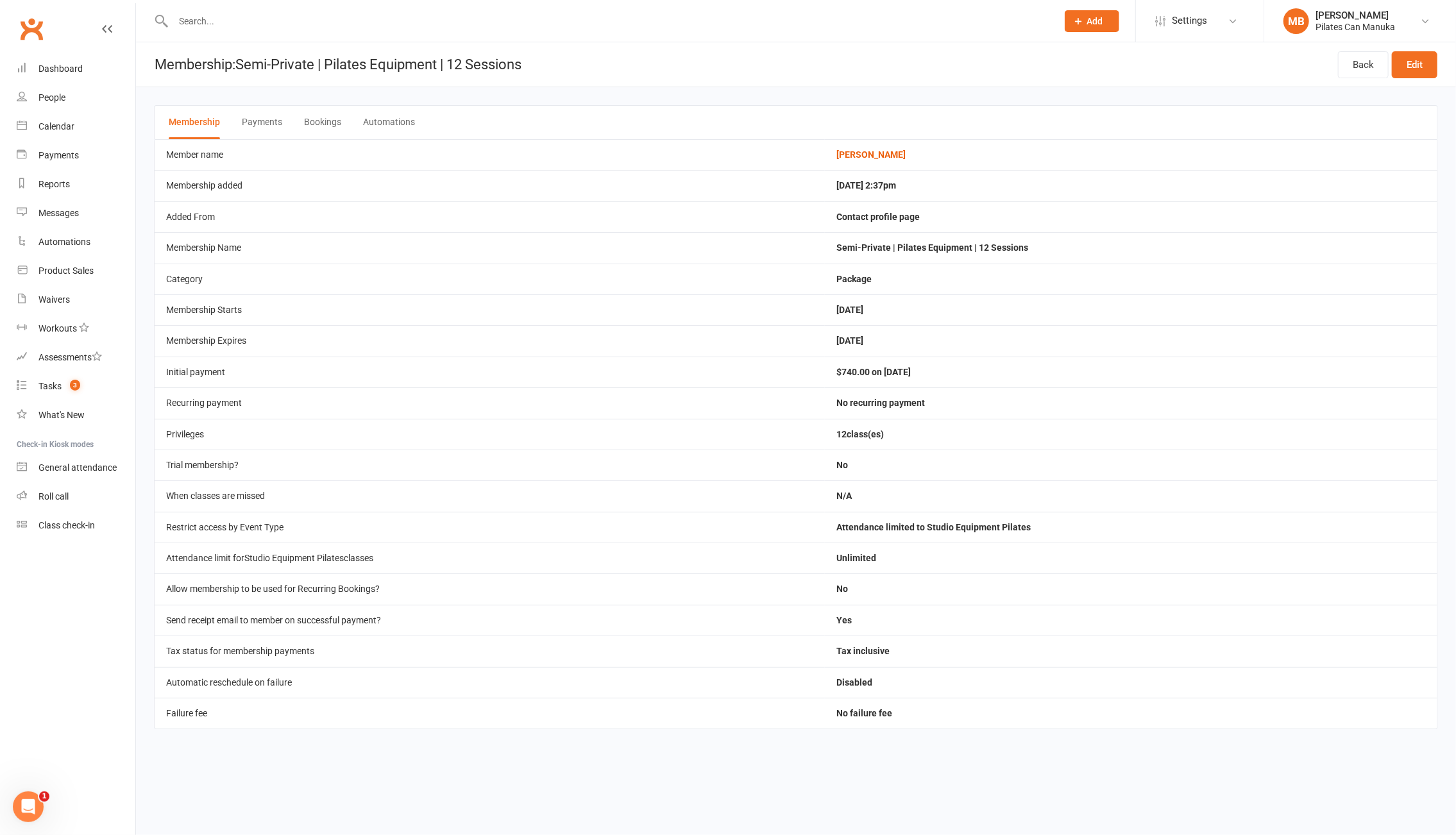
click at [331, 132] on button "Bookings" at bounding box center [323, 122] width 38 height 34
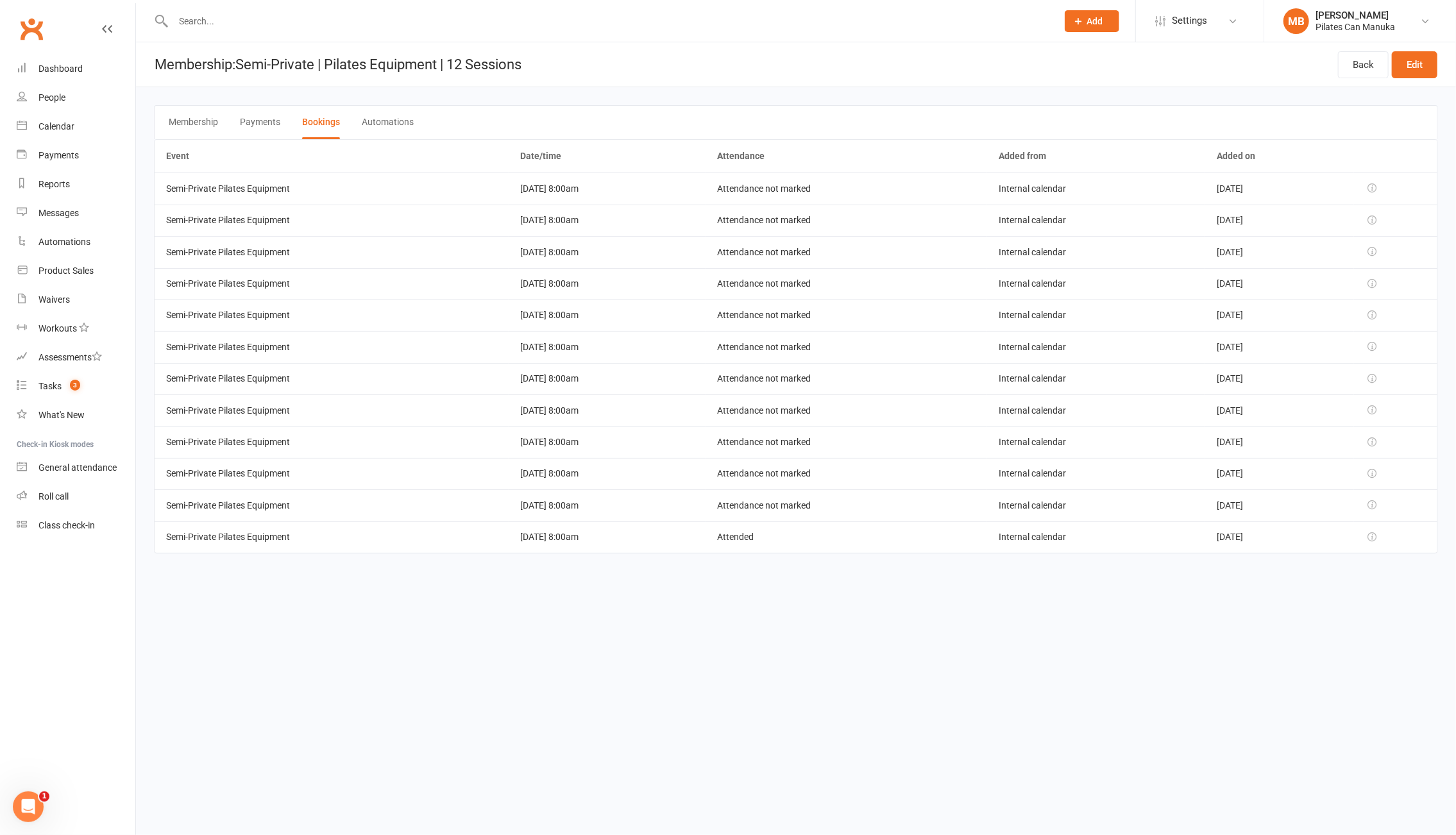
click at [625, 589] on html "Prospect Member Non-attending contact Class / event Appointment Task Add Settin…" at bounding box center [728, 295] width 1456 height 589
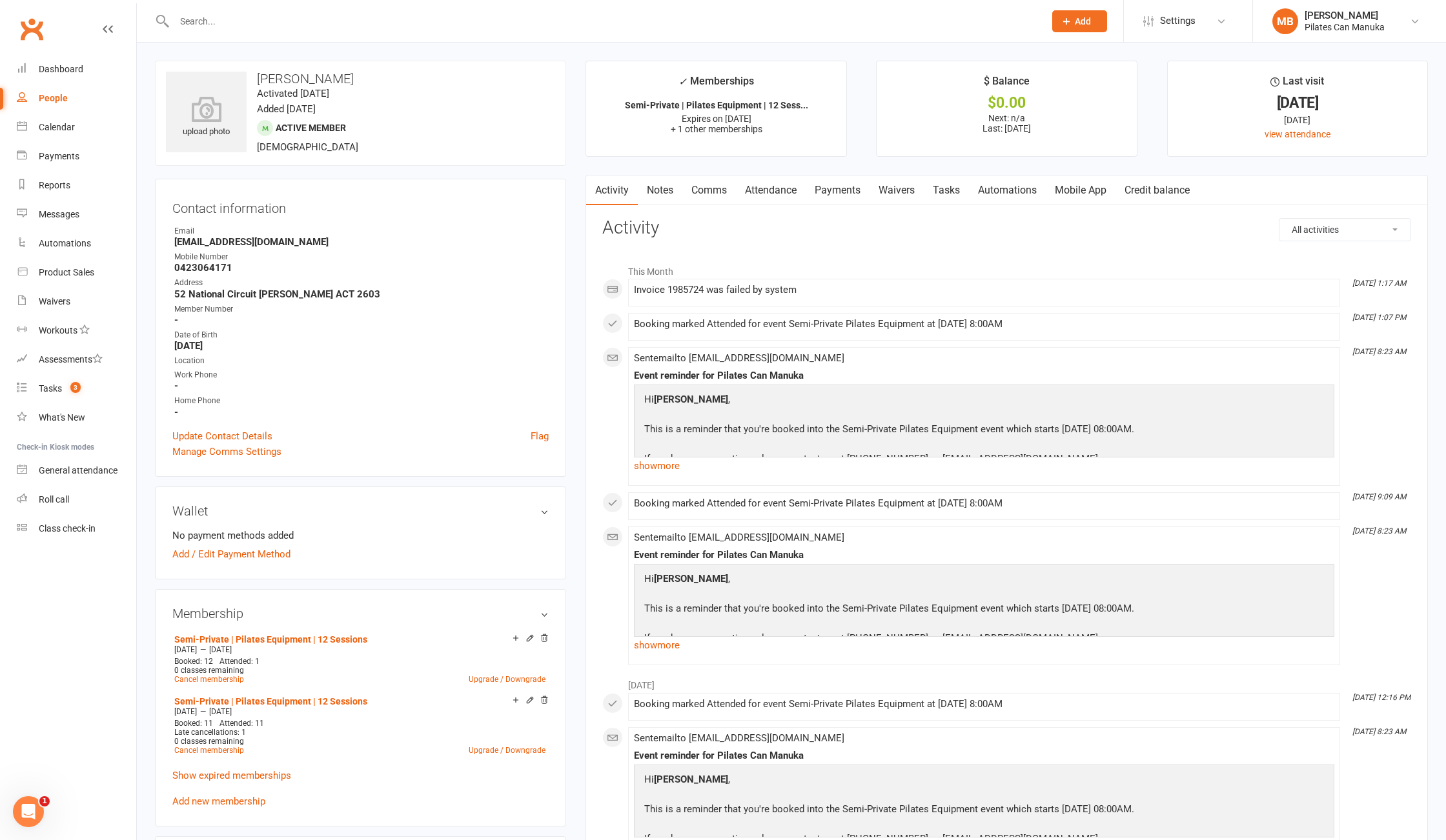
click at [839, 191] on link "Payments" at bounding box center [837, 190] width 64 height 30
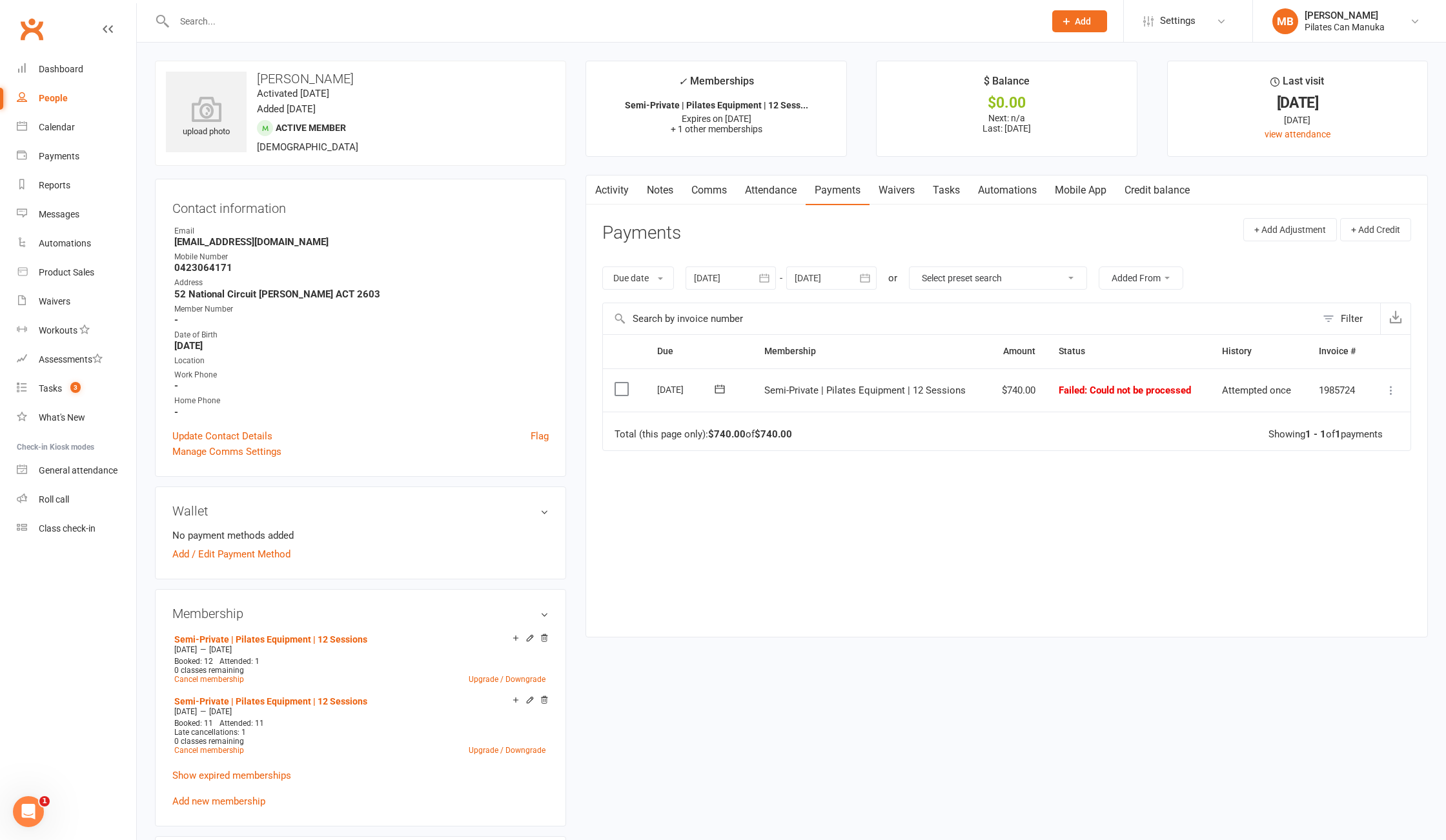
click at [667, 200] on link "Notes" at bounding box center [660, 190] width 45 height 30
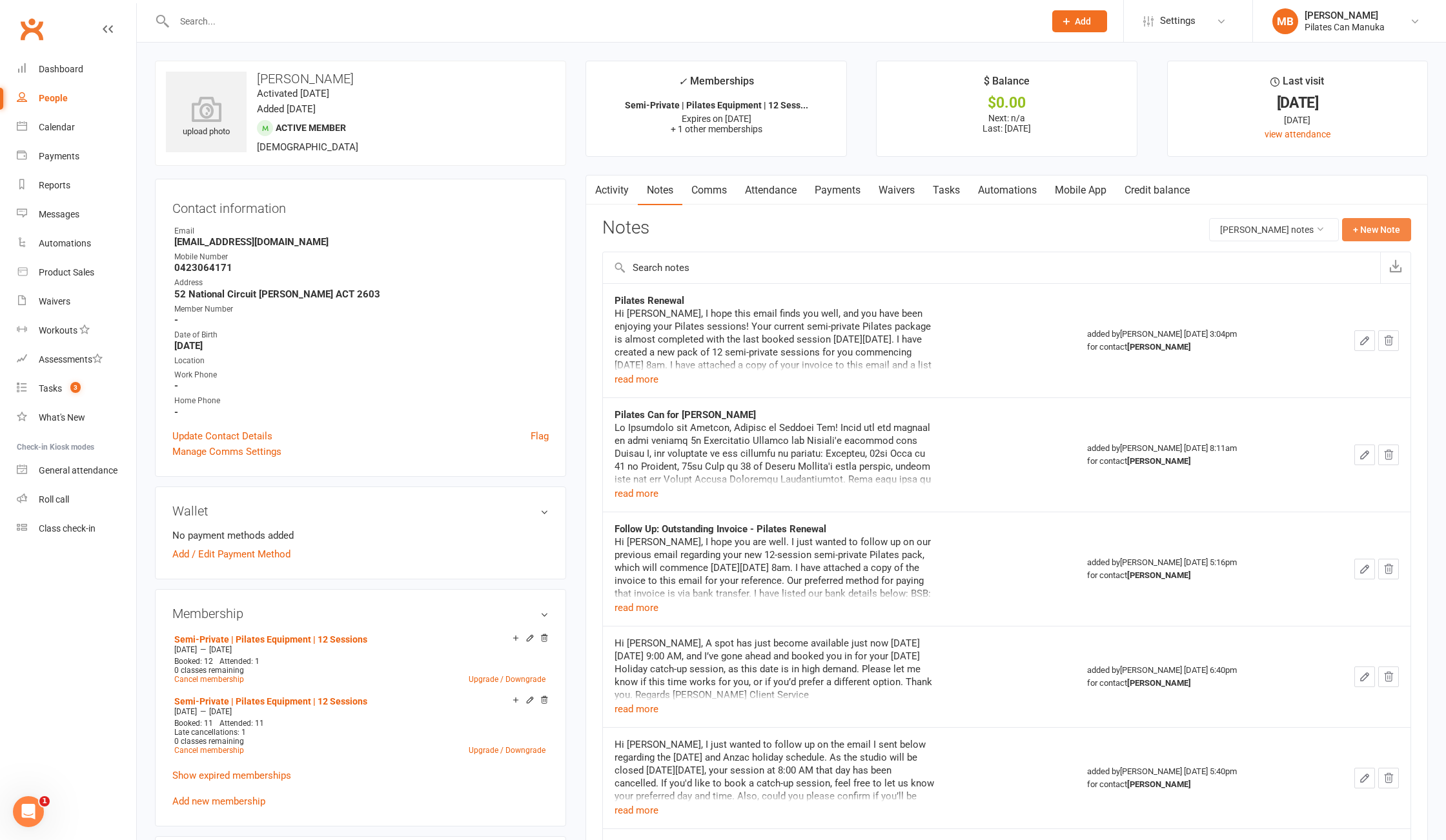
click at [1374, 234] on button "+ New Note" at bounding box center [1376, 230] width 69 height 23
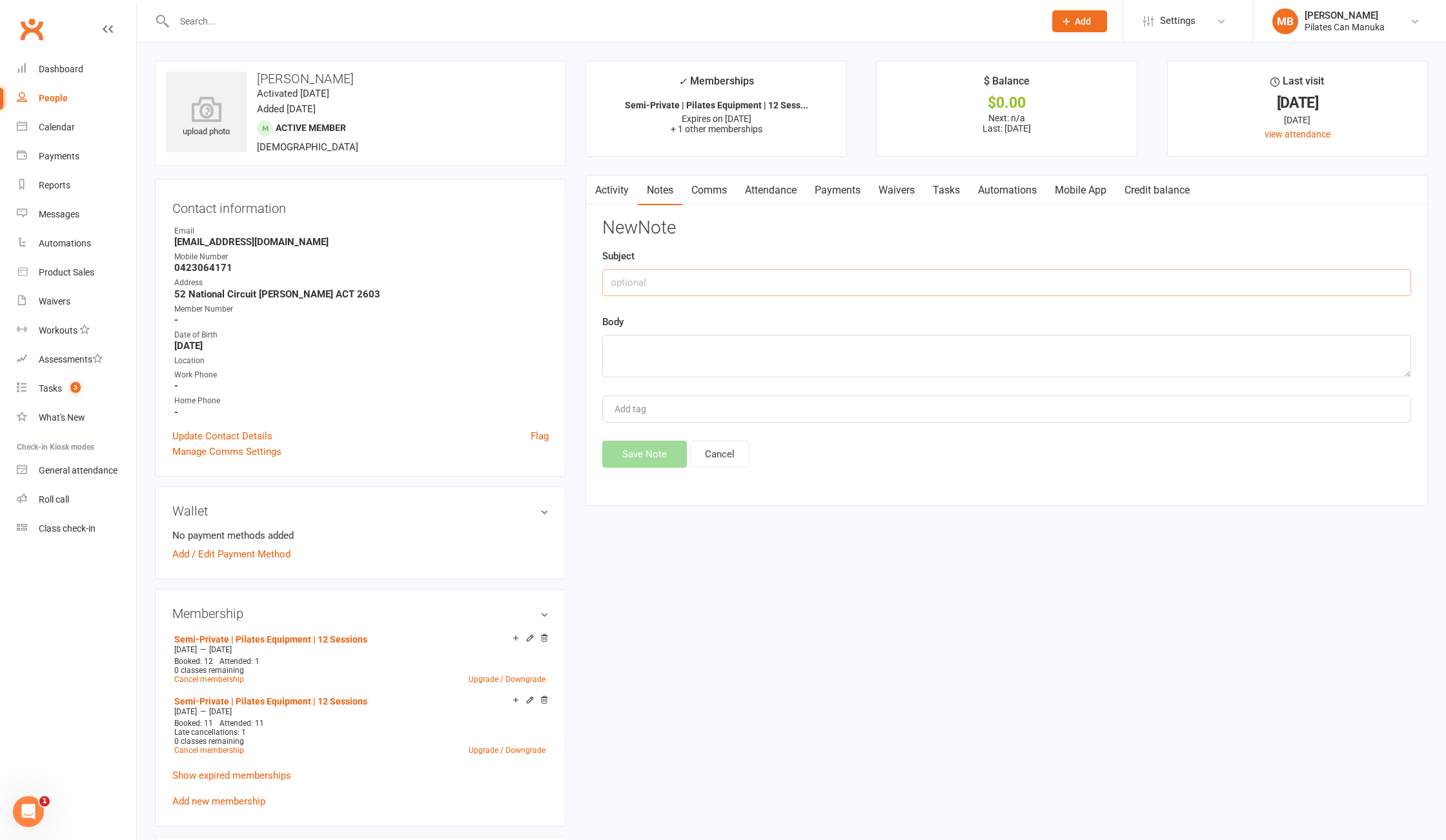
click at [790, 284] on input "text" at bounding box center [1006, 283] width 809 height 27
paste input "Follow Up - Unpaid Invoice: Pilates Renewal"
type input "Follow Up - Unpaid Invoice: Pilates Renewal"
click at [687, 355] on textarea at bounding box center [1006, 357] width 809 height 43
paste textarea "Hi Stephanie, I hope you're doing well. I just wanted to follow up on our previ…"
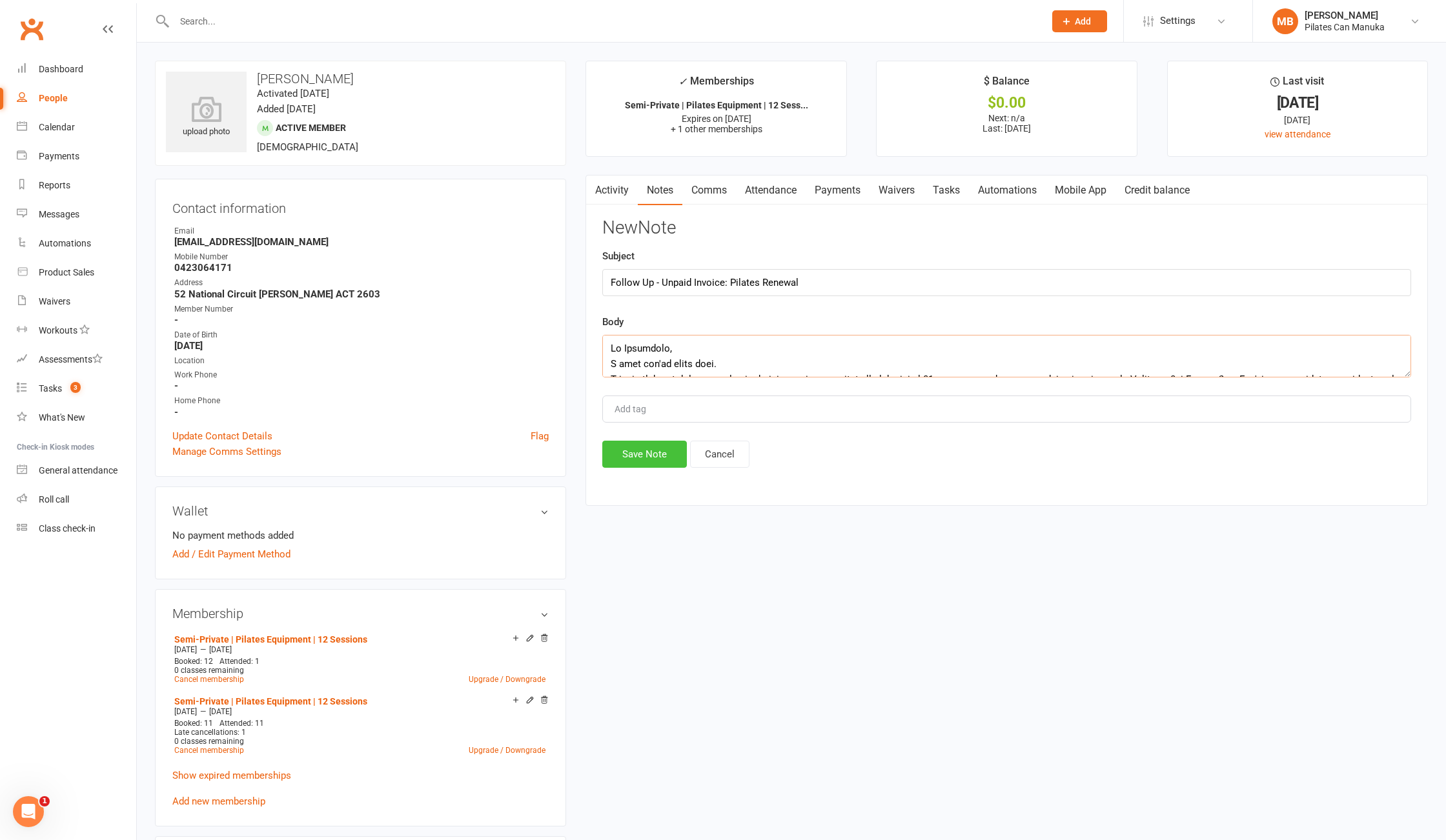
scroll to position [660, 0]
type textarea "Hi Stephanie, I hope you're doing well. I just wanted to follow up on our previ…"
click at [650, 461] on button "Save Note" at bounding box center [644, 454] width 84 height 27
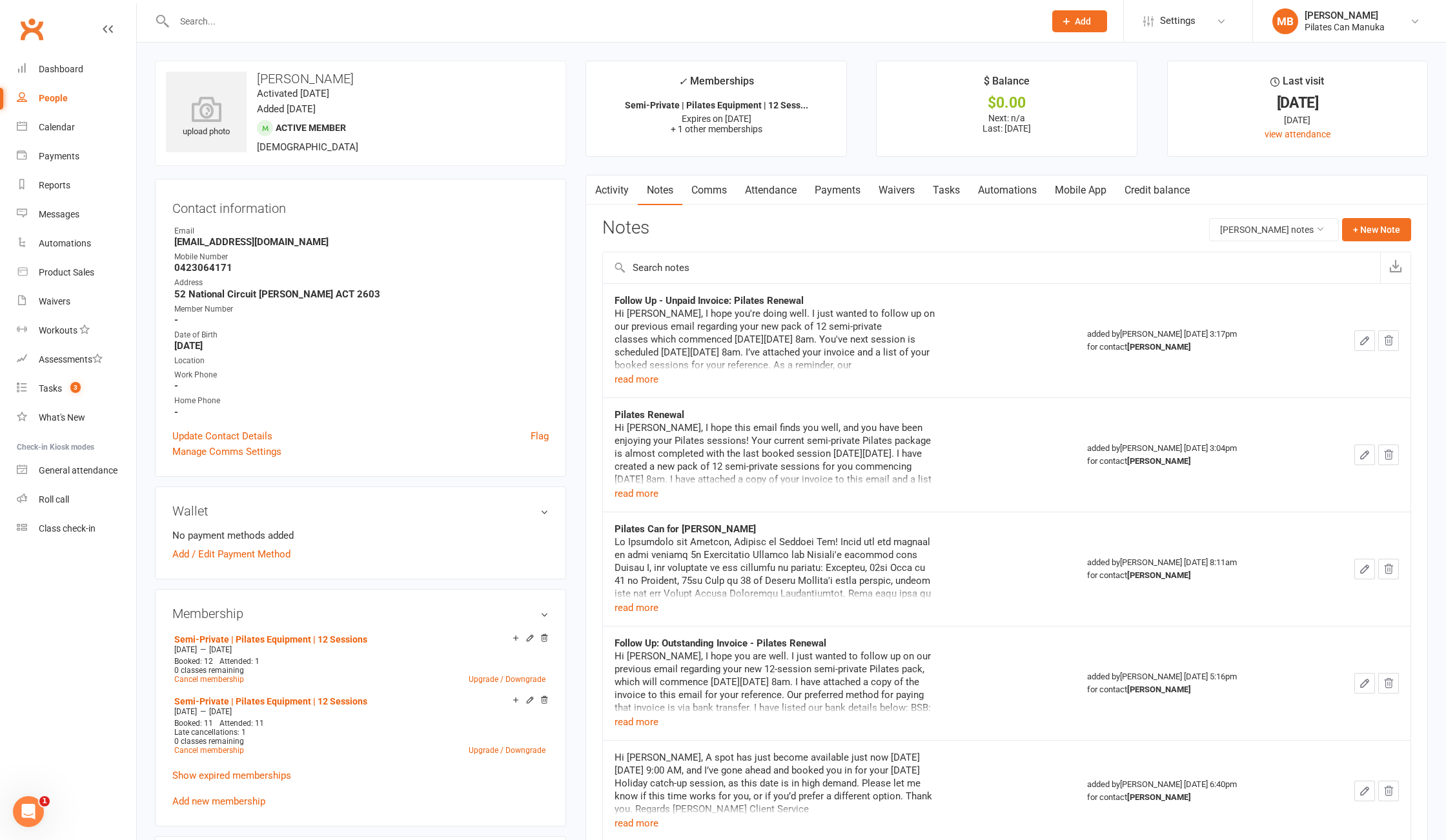
click at [256, 242] on strong "steph_in_iran@hotmail.com" at bounding box center [362, 242] width 374 height 12
copy render-form-field "steph_in_iran@hotmail.com"
click at [423, 324] on strong "-" at bounding box center [362, 320] width 374 height 12
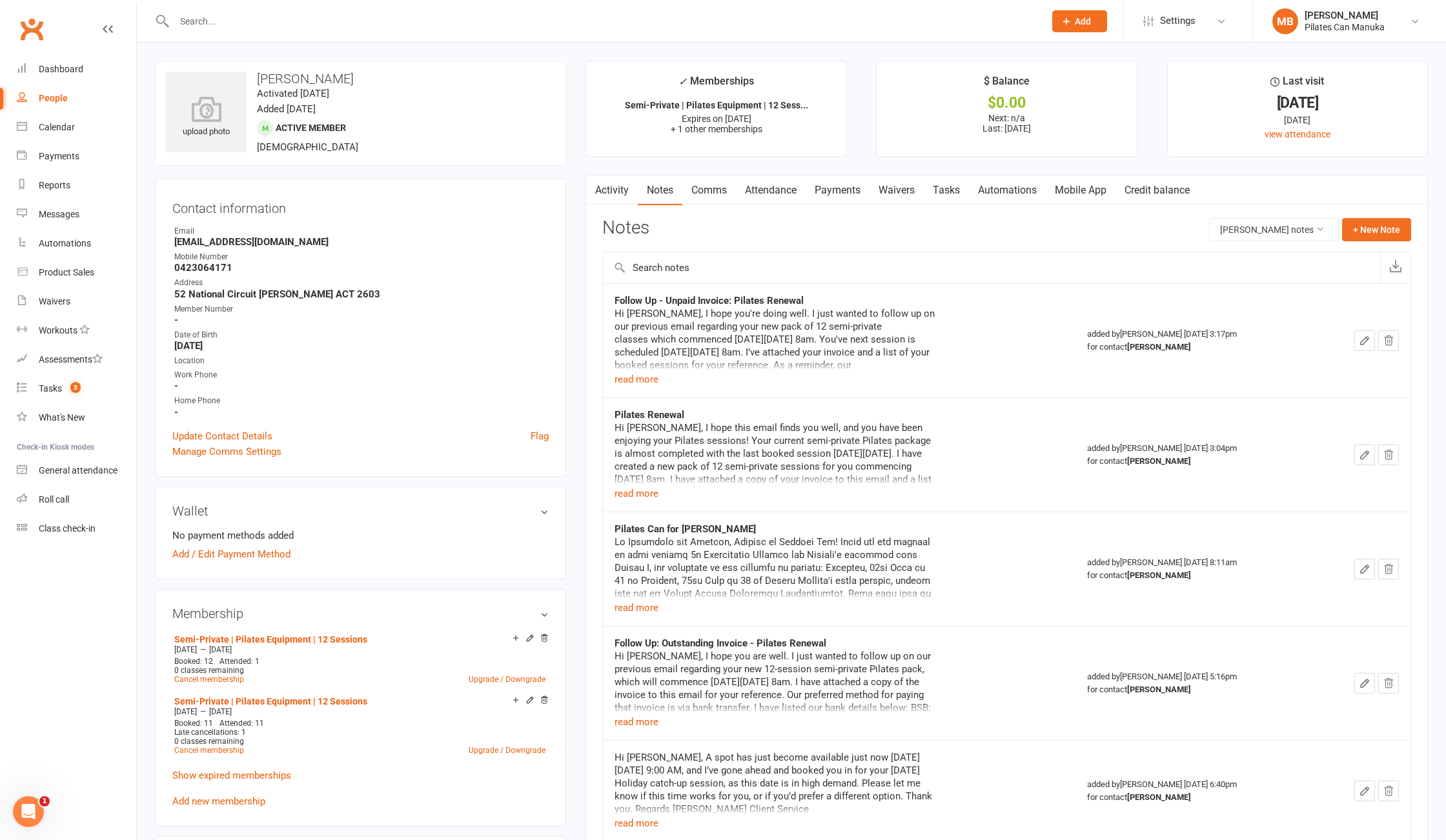
click at [483, 19] on input "text" at bounding box center [603, 21] width 864 height 18
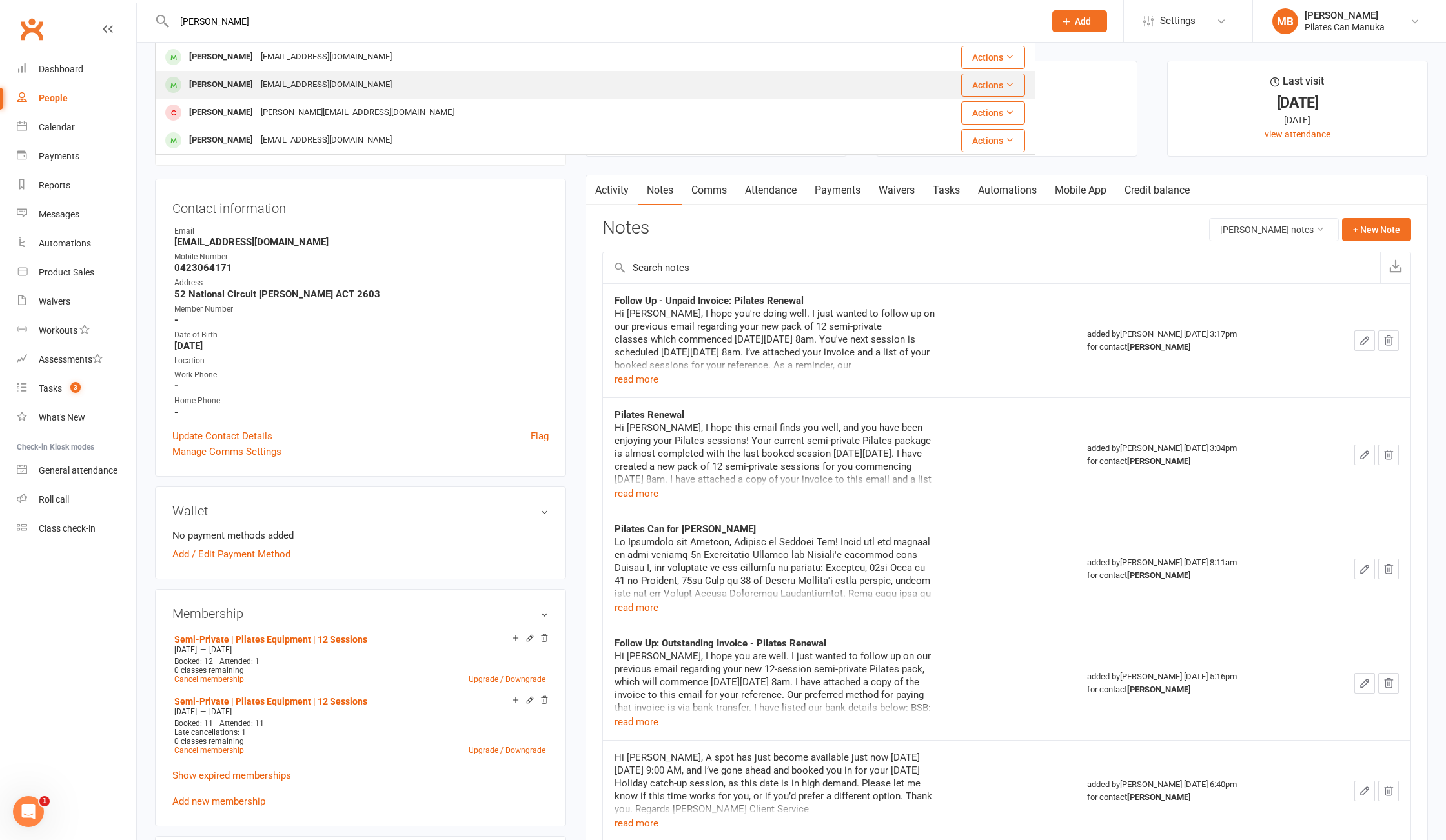
type input "denise"
click at [424, 79] on div "Denise Moir damoir@optusnet.com.au" at bounding box center [509, 84] width 707 height 26
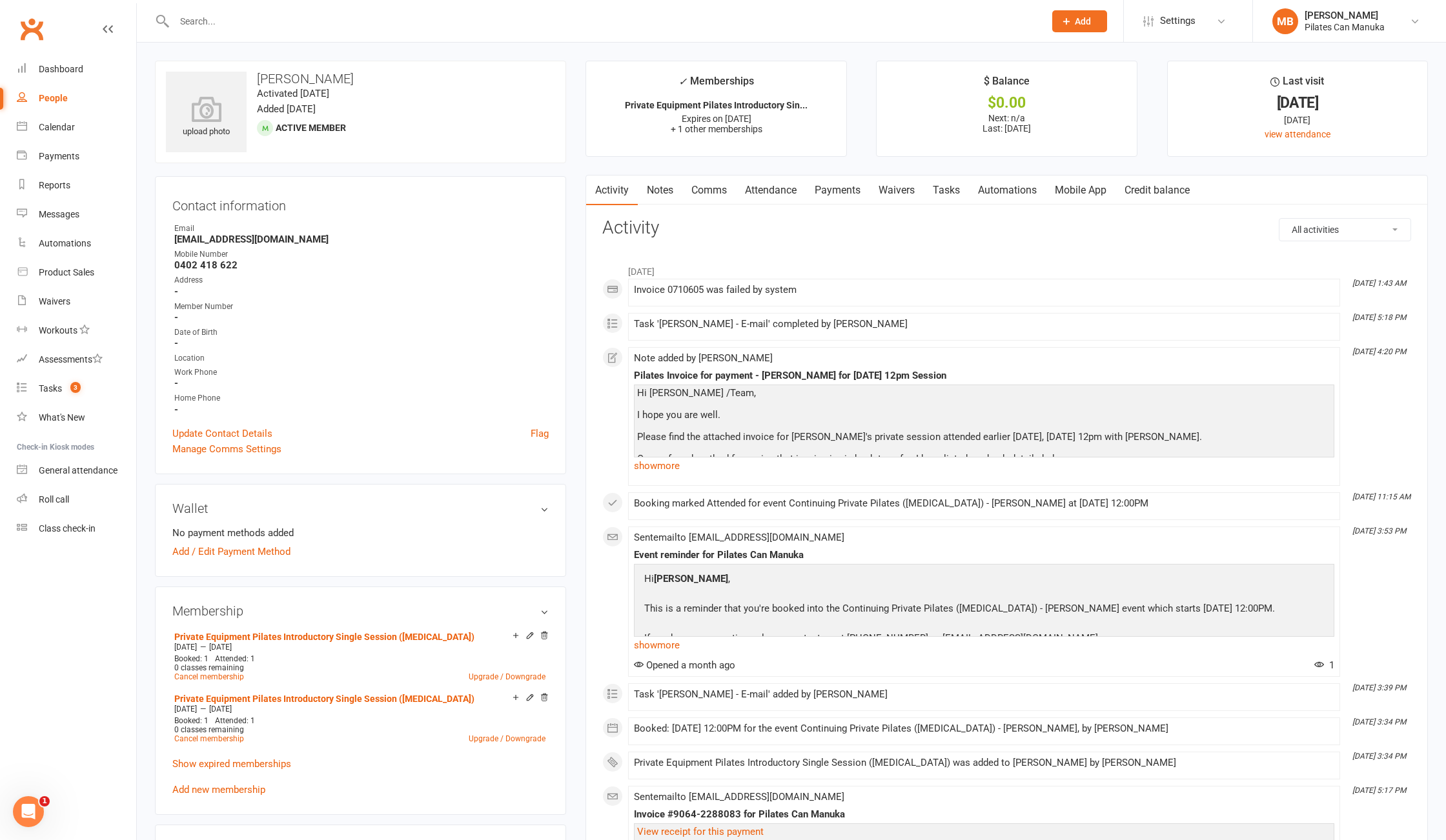
click at [833, 195] on link "Payments" at bounding box center [837, 190] width 64 height 30
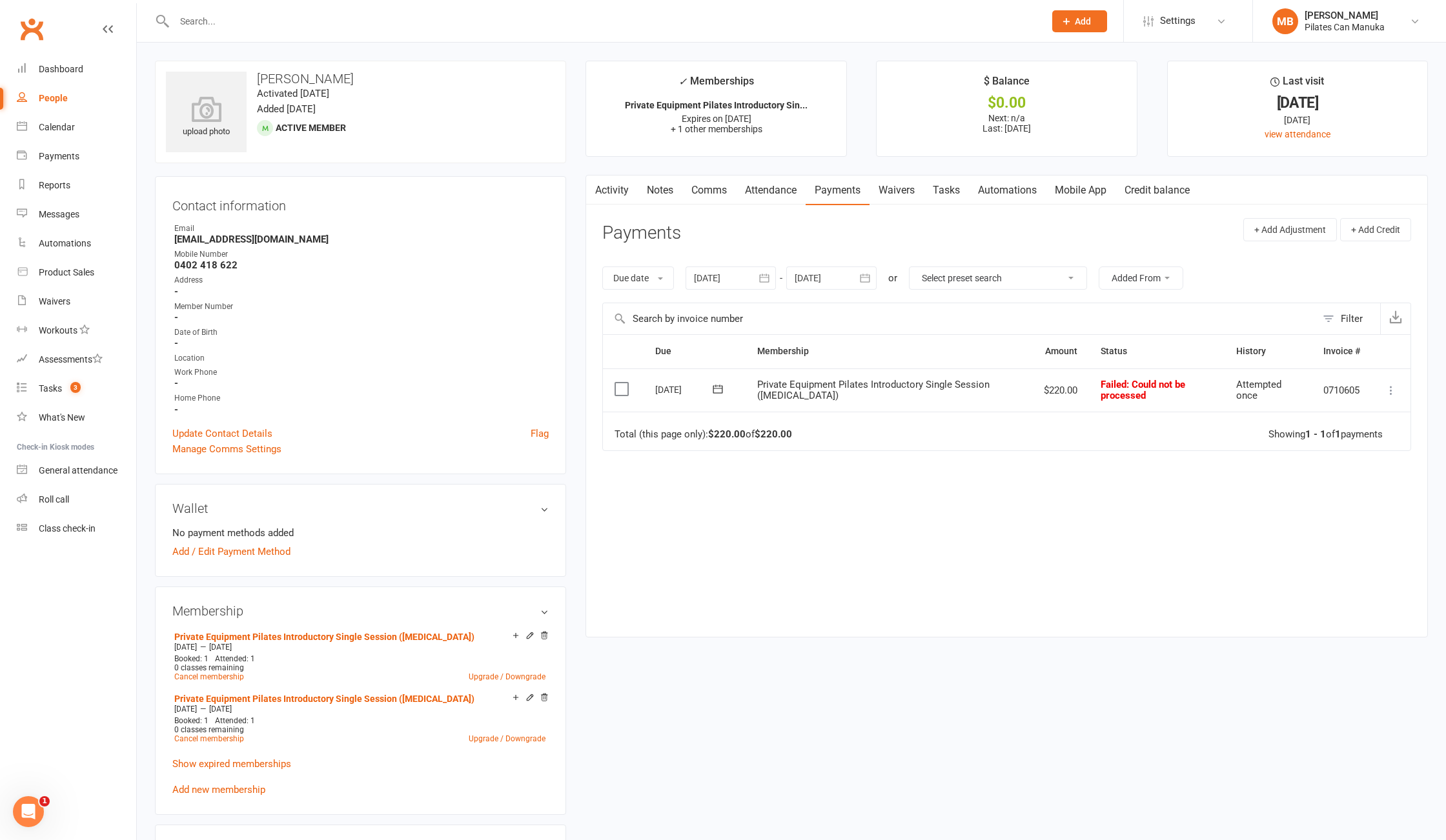
click at [1064, 505] on div "Due Contact Membership Amount Status History Invoice # Select this 15 Jul 2025 …" at bounding box center [1006, 476] width 809 height 283
click at [259, 241] on strong "damoir@optusnet.com.au" at bounding box center [362, 239] width 374 height 12
click at [258, 240] on strong "damoir@optusnet.com.au" at bounding box center [362, 239] width 374 height 12
copy render-form-field "damoir@optusnet.com.au"
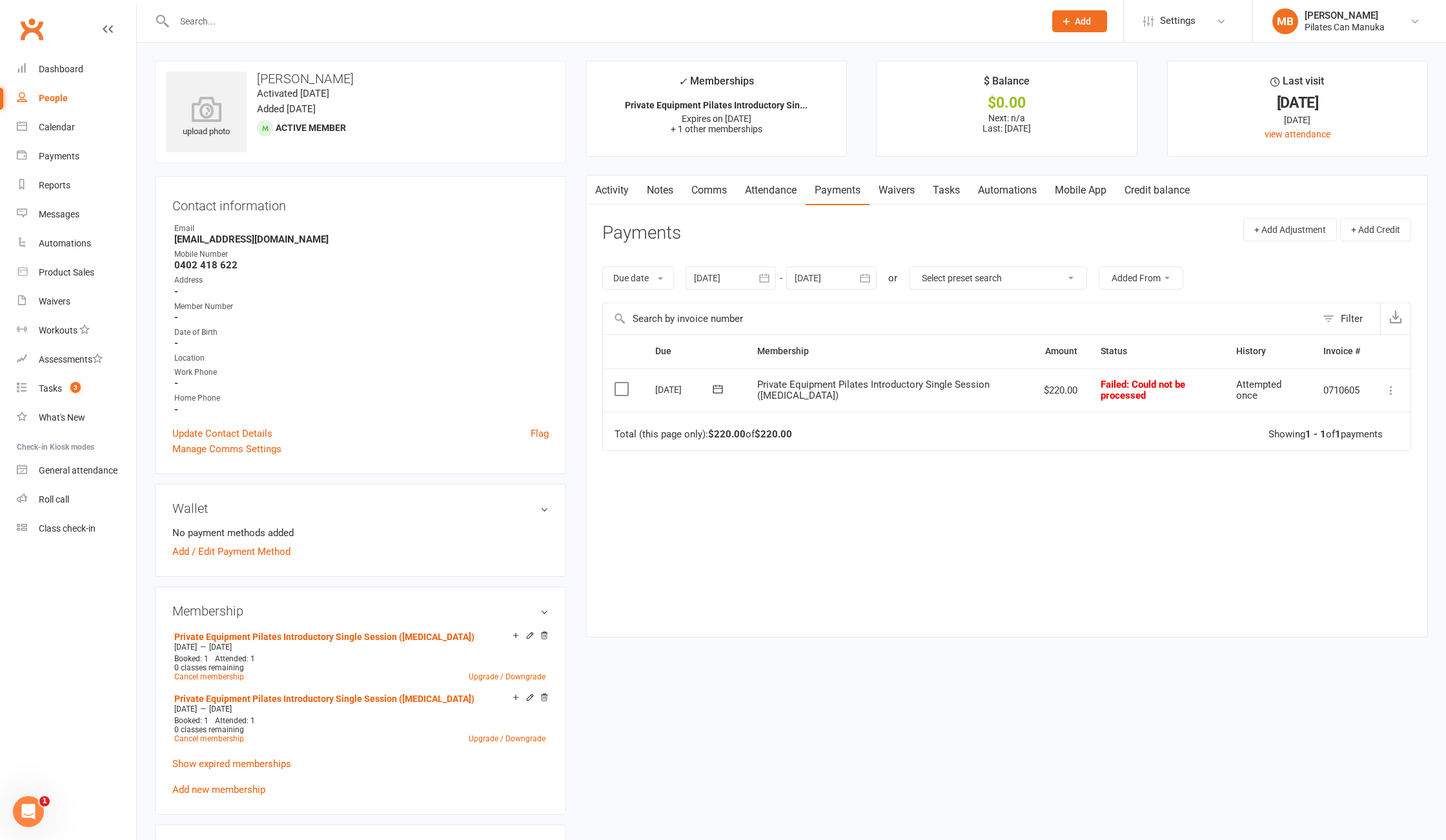
click at [264, 249] on div "Mobile Number" at bounding box center [362, 254] width 374 height 13
click at [260, 244] on strong "damoir@optusnet.com.au" at bounding box center [362, 239] width 374 height 12
copy render-form-field "damoir@optusnet.com.au"
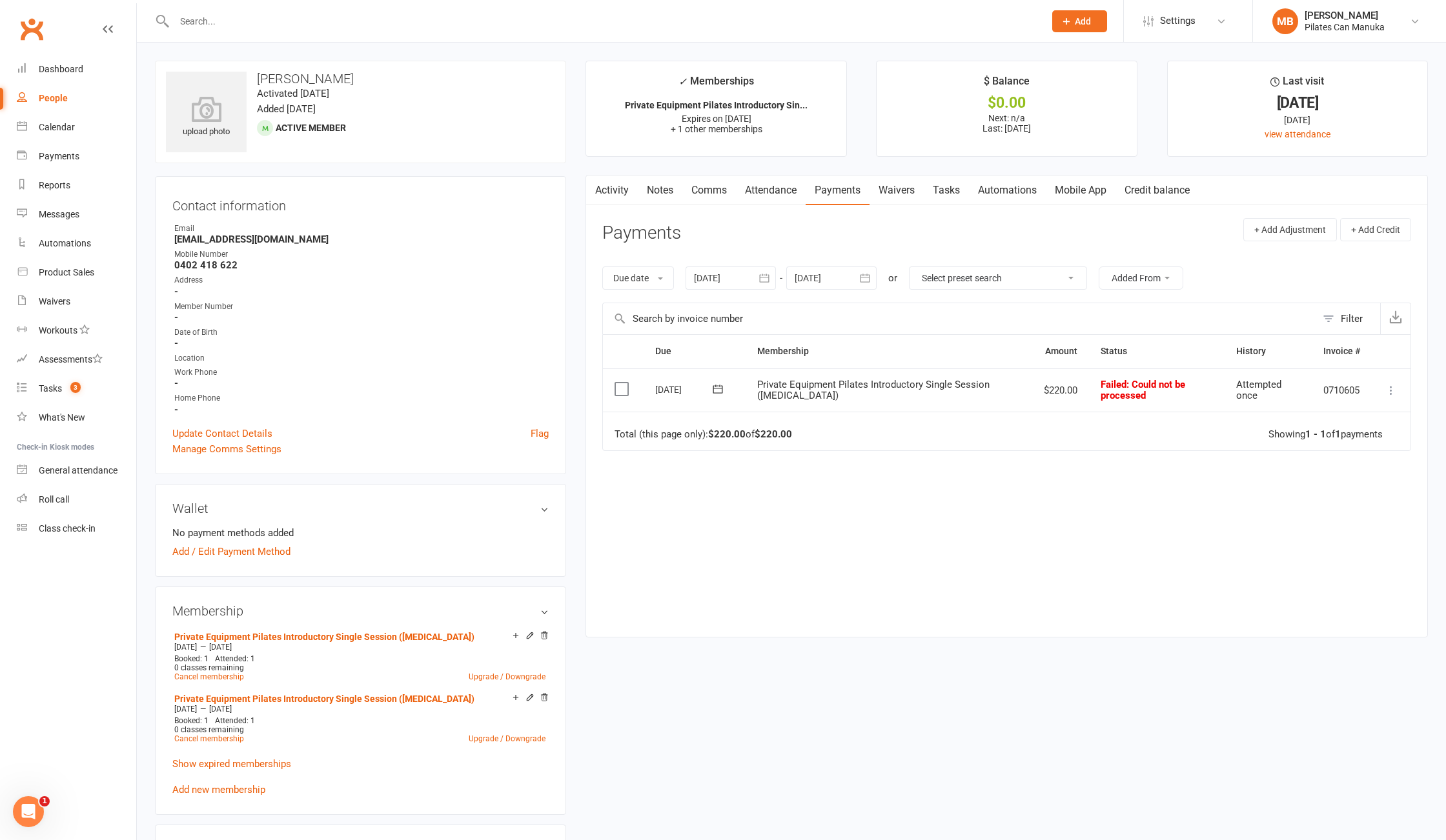
drag, startPoint x: 372, startPoint y: 285, endPoint x: 233, endPoint y: 235, distance: 147.7
click at [362, 284] on div "Address" at bounding box center [362, 280] width 374 height 13
click at [243, 238] on strong "damoir@optusnet.com.au" at bounding box center [362, 239] width 374 height 12
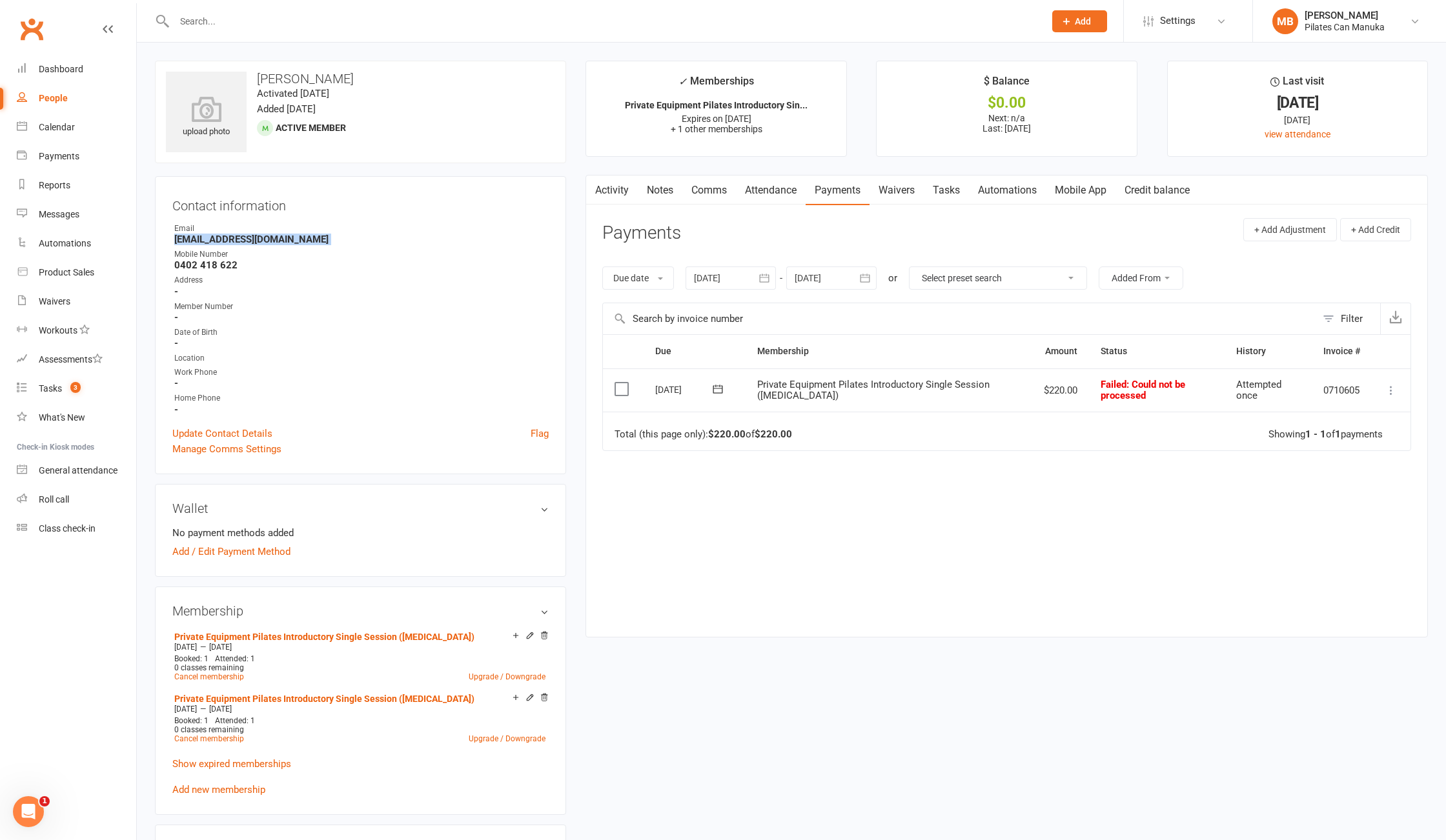
copy render-form-field "damoir@optusnet.com.au"
click at [670, 189] on link "Notes" at bounding box center [660, 190] width 45 height 30
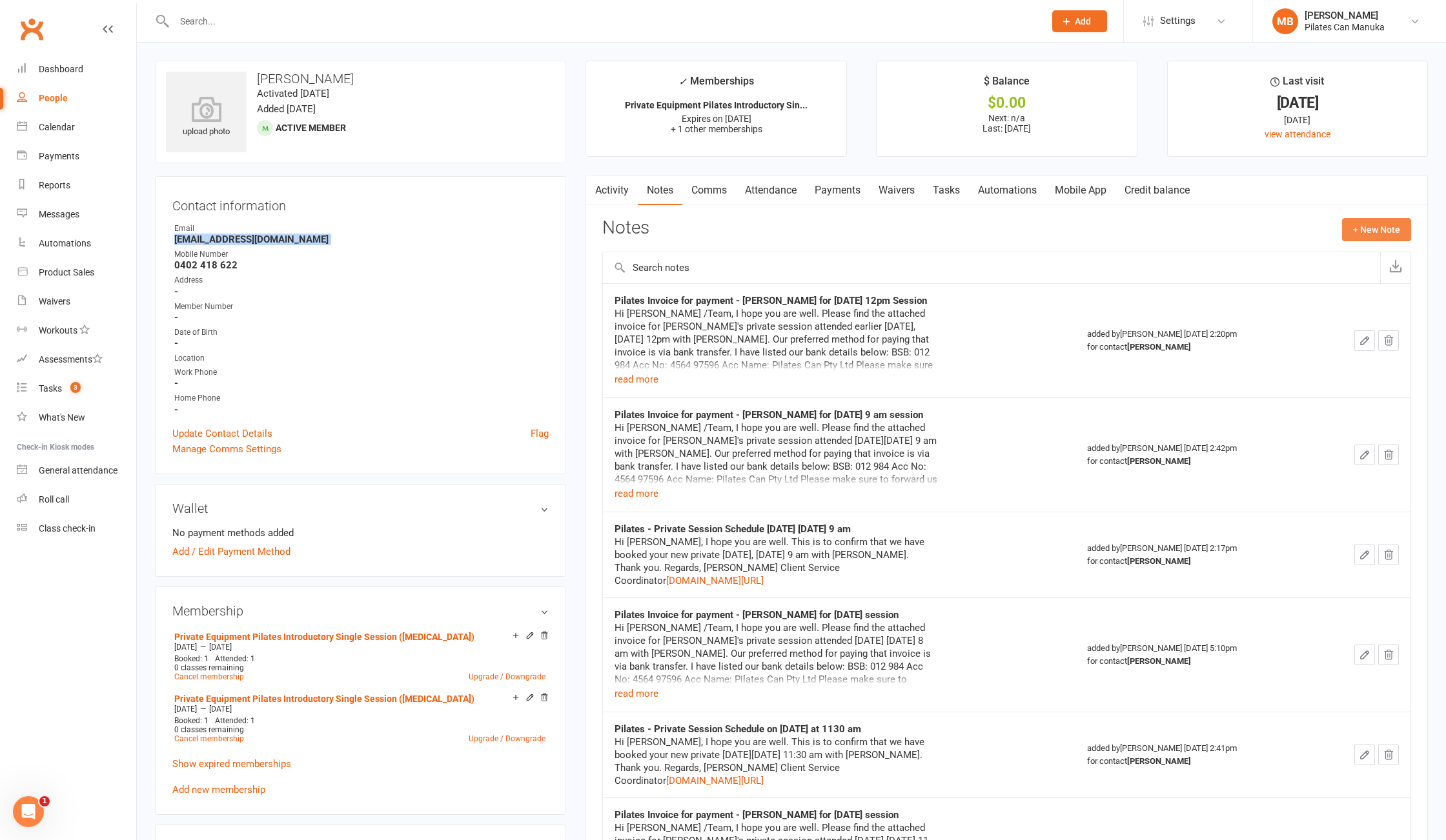
click at [1395, 236] on button "+ New Note" at bounding box center [1376, 230] width 69 height 23
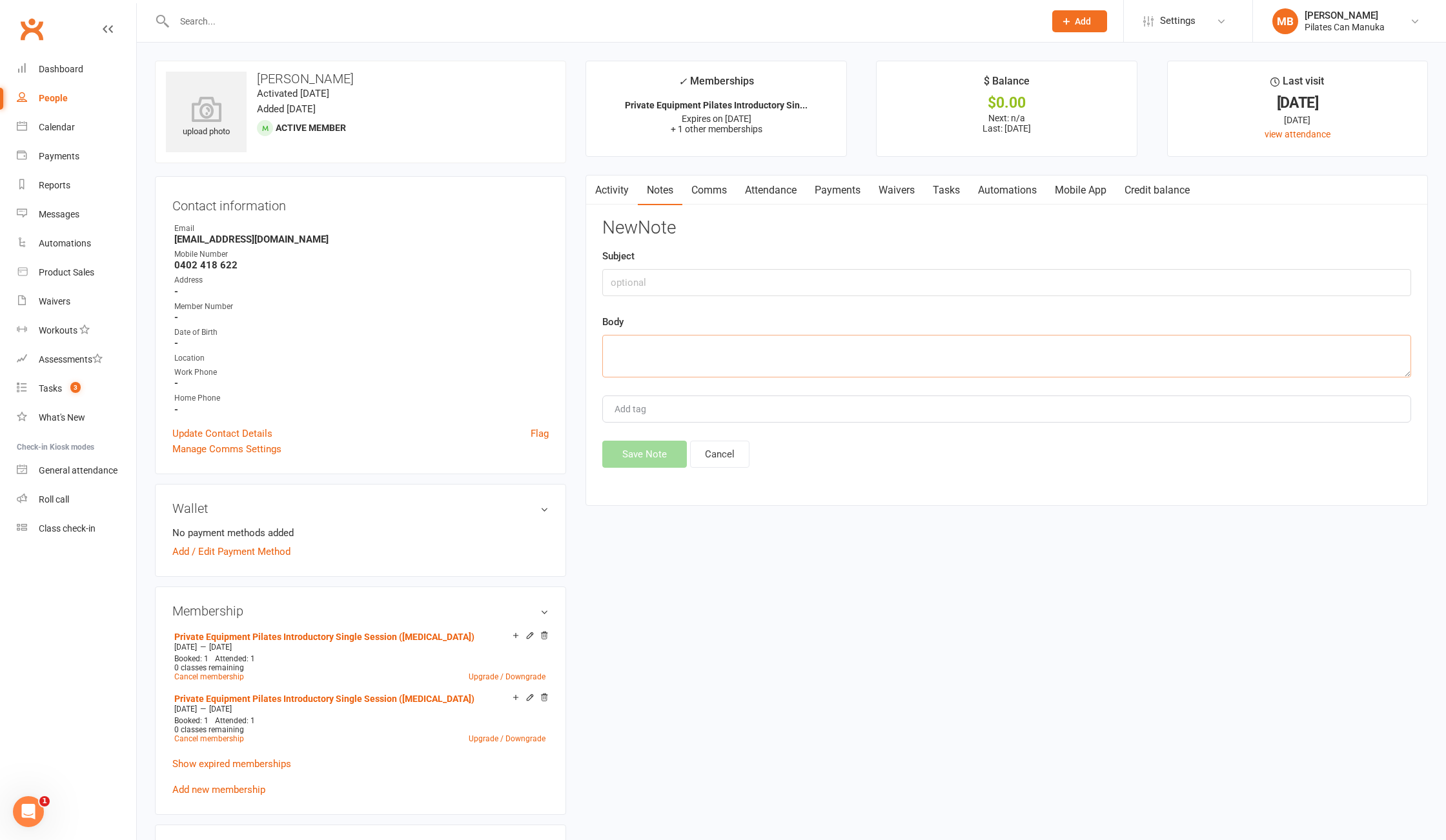
click at [739, 345] on textarea at bounding box center [1006, 357] width 809 height 43
paste textarea "Hi Noah /Team, I hope you are well. I just wanted to follow up on our previous …"
type textarea "Hi Noah /Team, I hope you are well. I just wanted to follow up on our previous …"
click at [843, 281] on input "text" at bounding box center [1006, 283] width 809 height 27
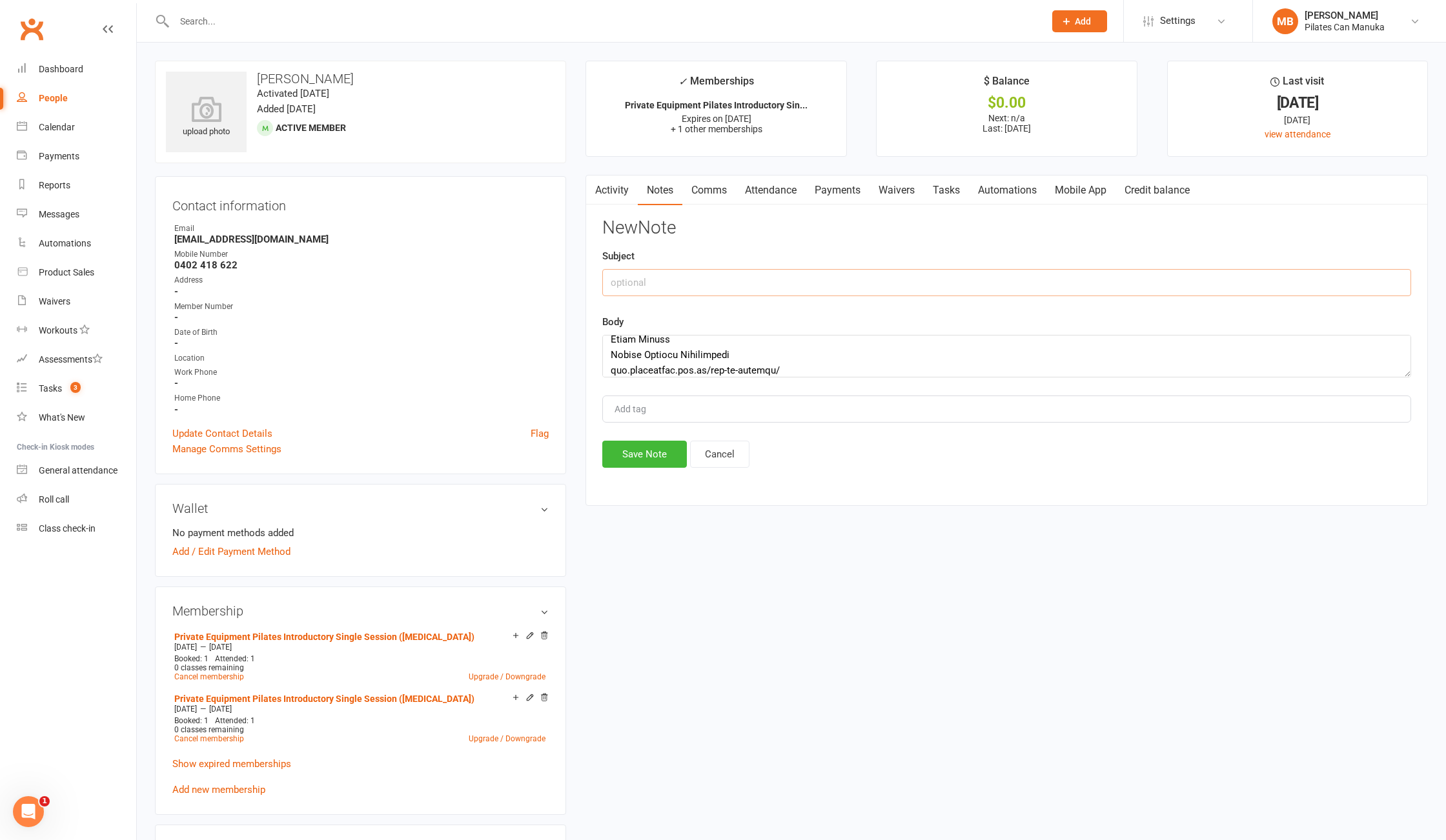
paste input "Follow Up - Unpaid Invoice - Pilates Invoice for payment - Denise Moir for Tues…"
type input "Follow Up - Unpaid Invoice - Pilates Invoice for payment - Denise Moir for Tues…"
click at [644, 466] on button "Save Note" at bounding box center [644, 454] width 84 height 27
